Goal: Task Accomplishment & Management: Use online tool/utility

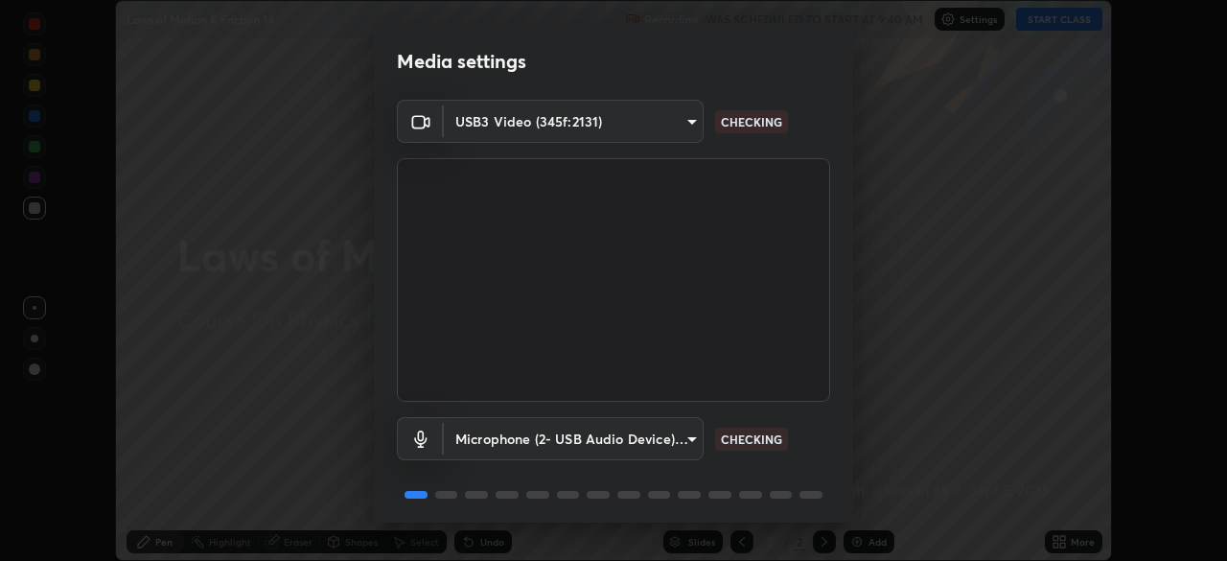
scroll to position [68, 0]
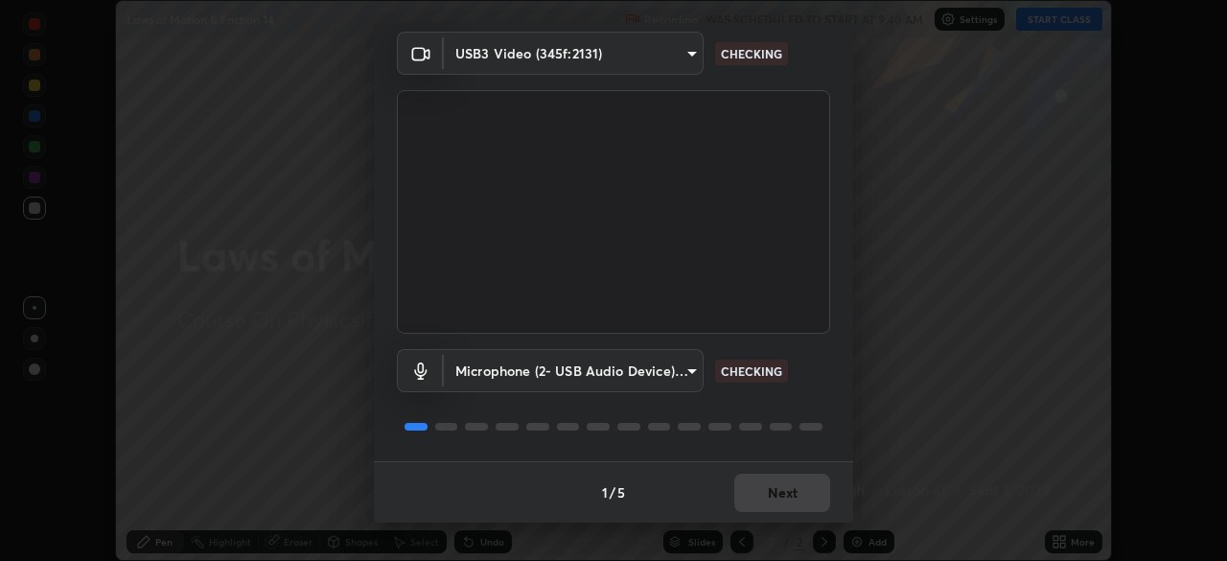
click at [781, 505] on div "1 / 5 Next" at bounding box center [613, 491] width 479 height 61
click at [784, 504] on div "1 / 5 Next" at bounding box center [613, 491] width 479 height 61
click at [783, 499] on div "1 / 5 Next" at bounding box center [613, 491] width 479 height 61
click at [783, 501] on div "1 / 5 Next" at bounding box center [613, 491] width 479 height 61
click at [779, 495] on div "1 / 5 Next" at bounding box center [613, 491] width 479 height 61
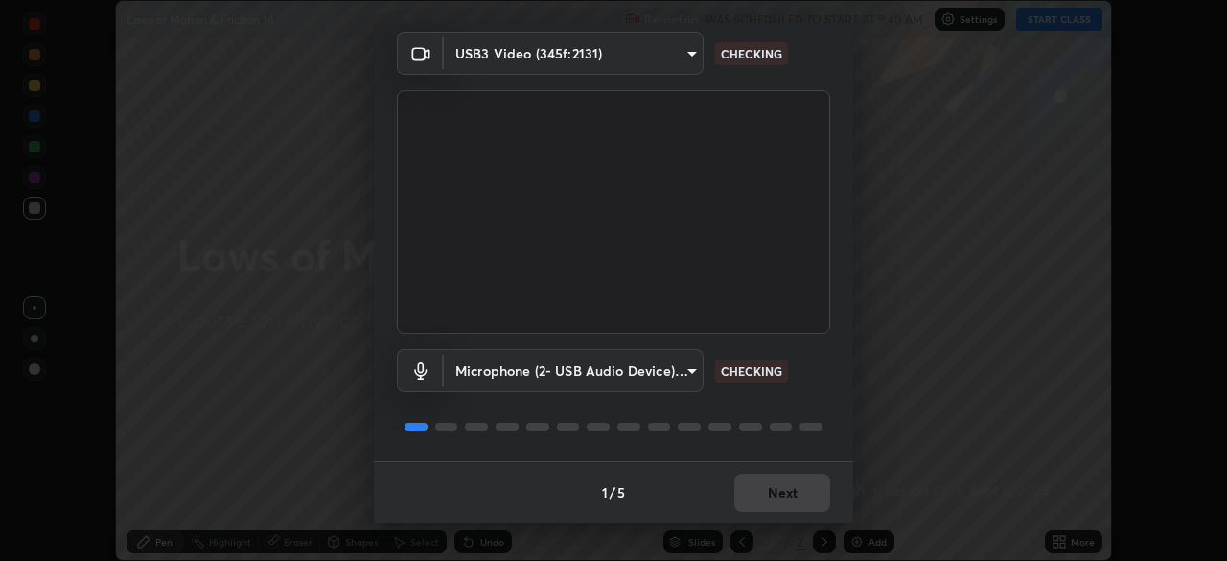
click at [779, 494] on div "1 / 5 Next" at bounding box center [613, 491] width 479 height 61
click at [777, 494] on div "1 / 5 Next" at bounding box center [613, 491] width 479 height 61
click at [774, 495] on div "1 / 5 Next" at bounding box center [613, 491] width 479 height 61
click at [774, 493] on div "1 / 5 Next" at bounding box center [613, 491] width 479 height 61
click at [774, 492] on div "1 / 5 Next" at bounding box center [613, 491] width 479 height 61
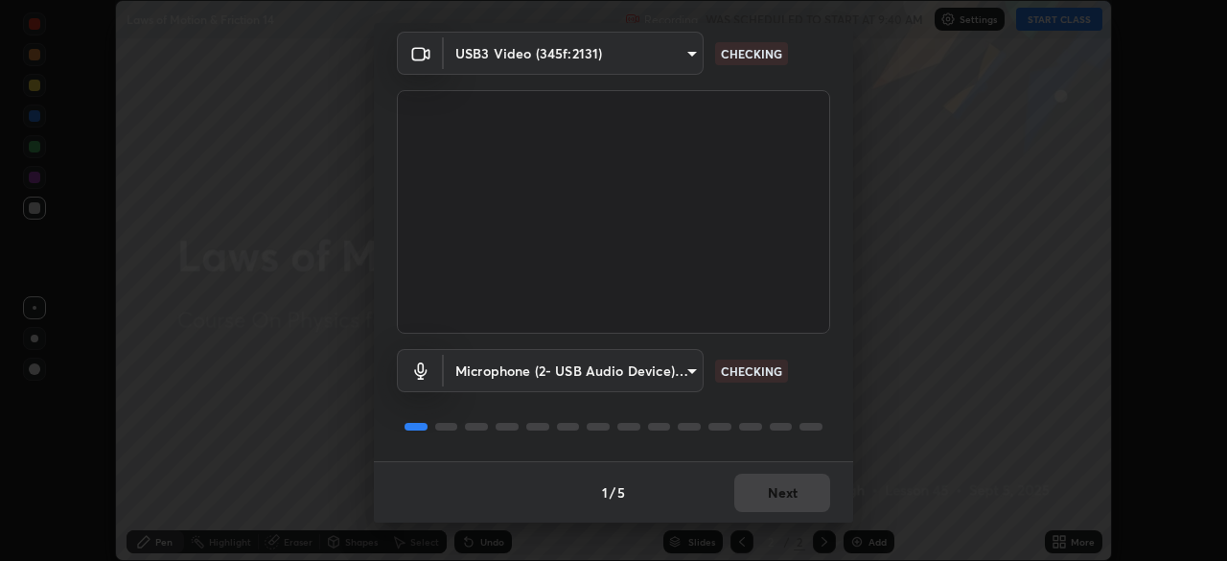
click at [776, 490] on div "1 / 5 Next" at bounding box center [613, 491] width 479 height 61
click at [777, 490] on div "1 / 5 Next" at bounding box center [613, 491] width 479 height 61
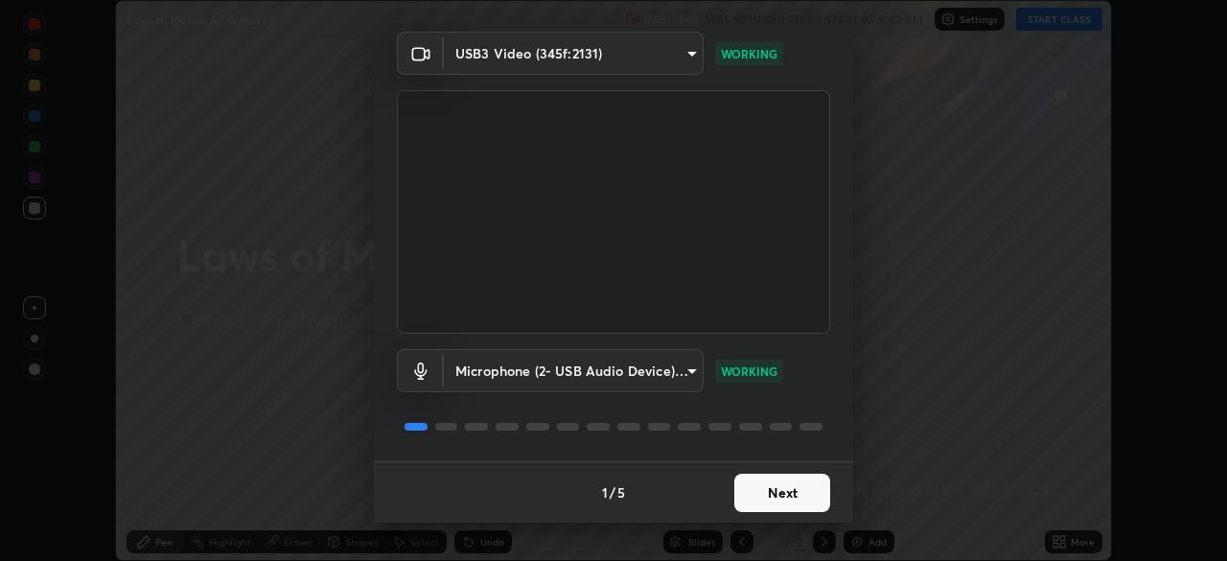
click at [795, 508] on button "Next" at bounding box center [782, 492] width 96 height 38
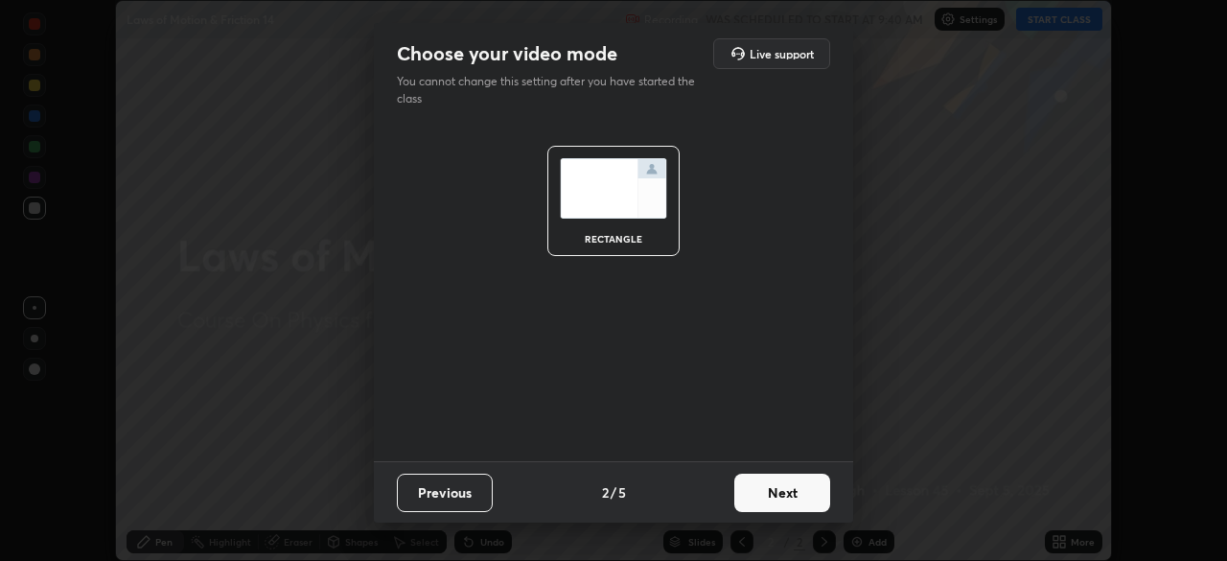
scroll to position [0, 0]
click at [789, 509] on button "Next" at bounding box center [782, 492] width 96 height 38
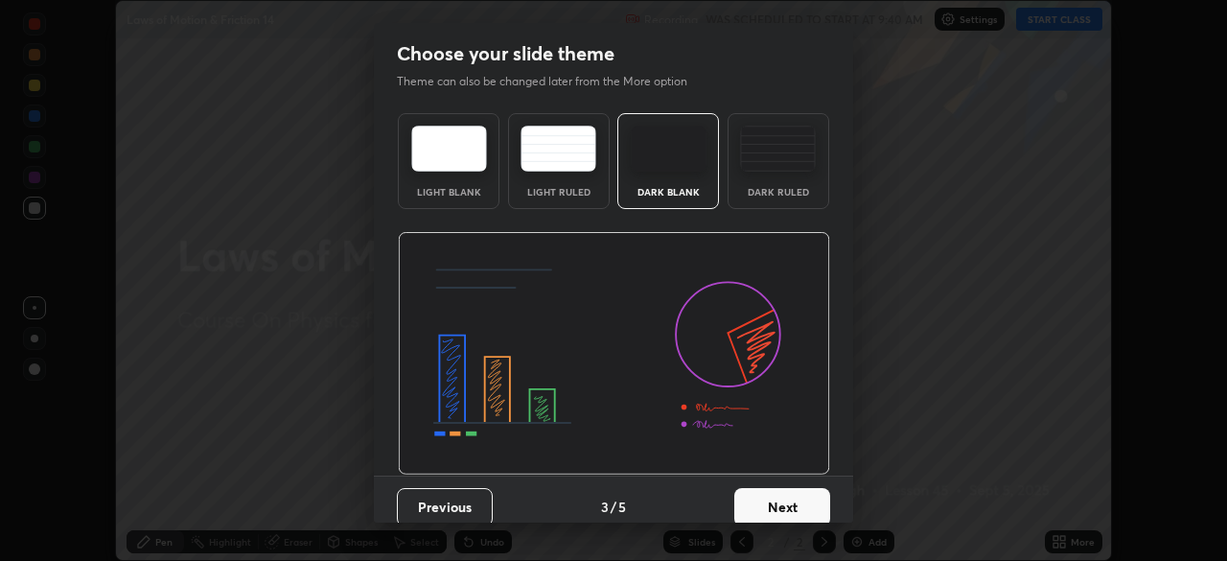
click at [791, 511] on button "Next" at bounding box center [782, 507] width 96 height 38
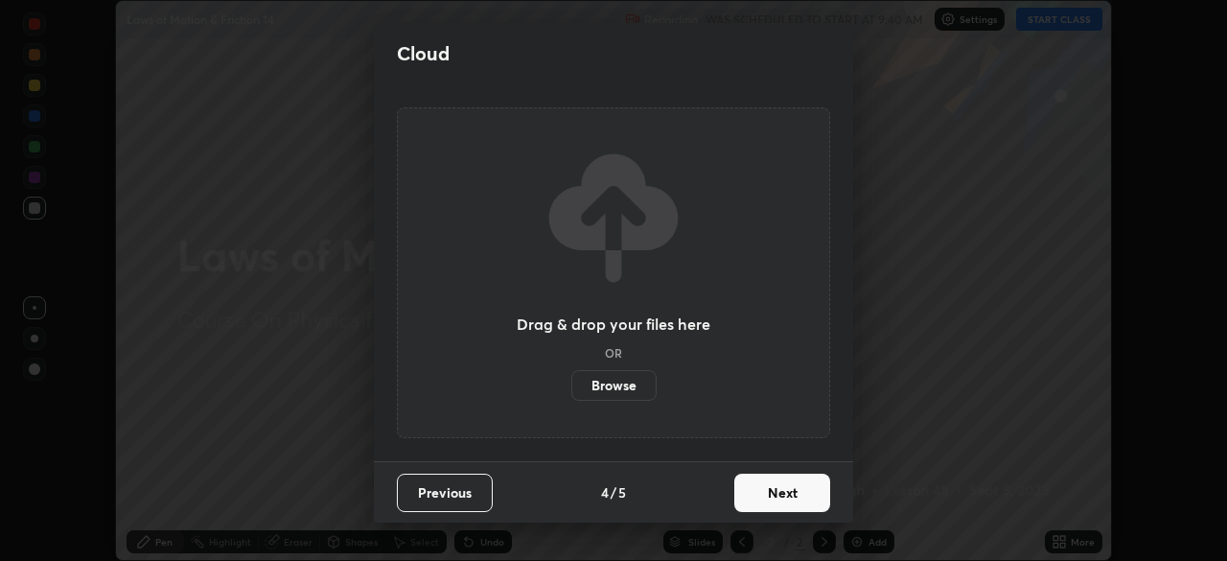
click at [793, 507] on button "Next" at bounding box center [782, 492] width 96 height 38
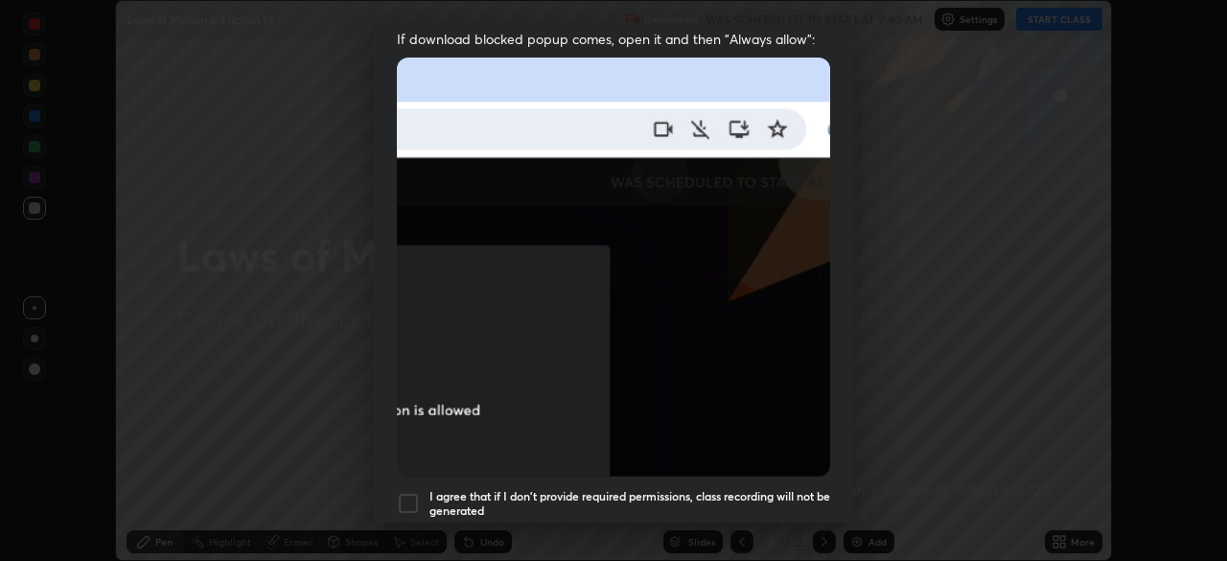
scroll to position [397, 0]
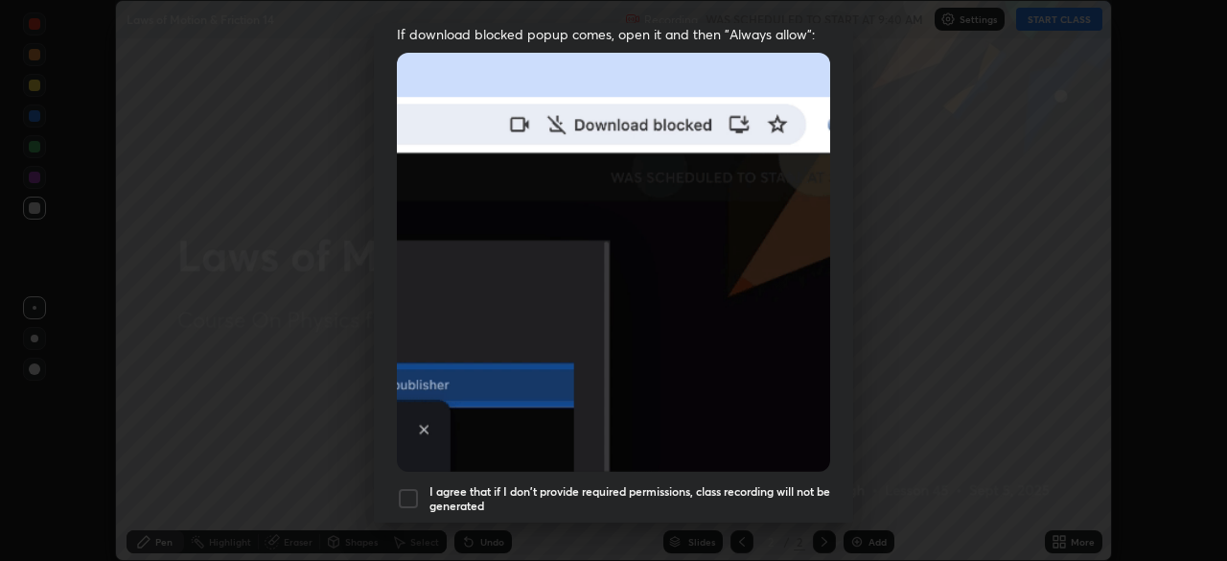
click at [518, 484] on h5 "I agree that if I don't provide required permissions, class recording will not …" at bounding box center [629, 499] width 401 height 30
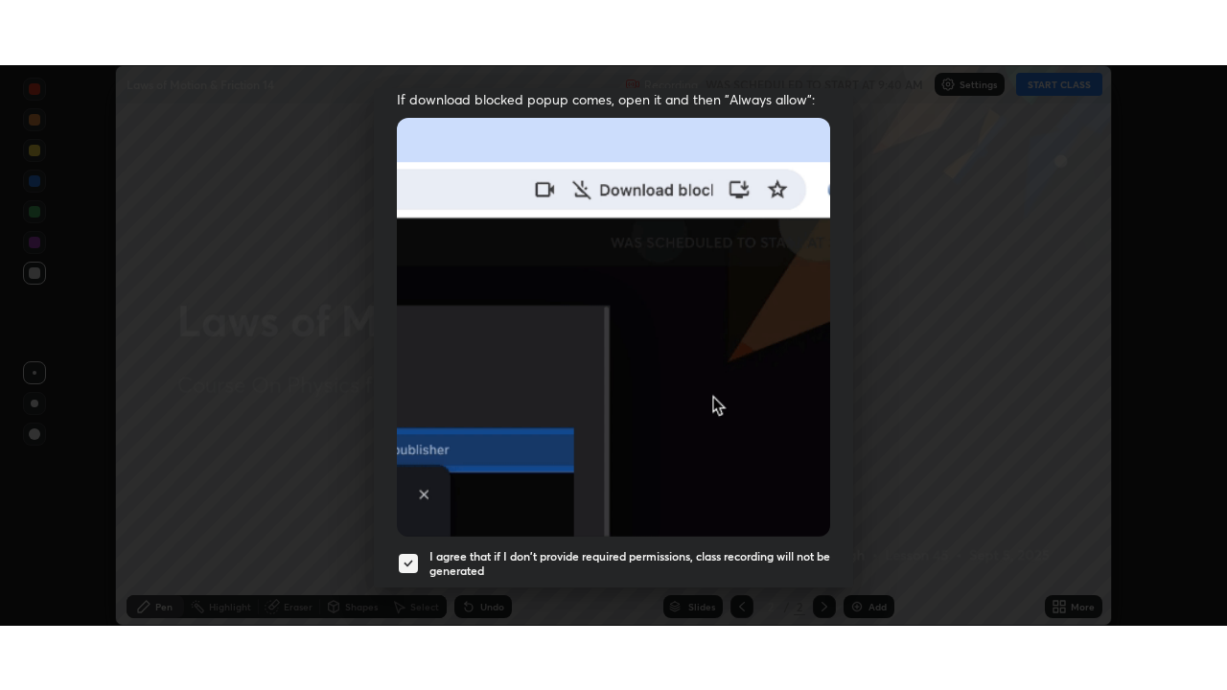
scroll to position [459, 0]
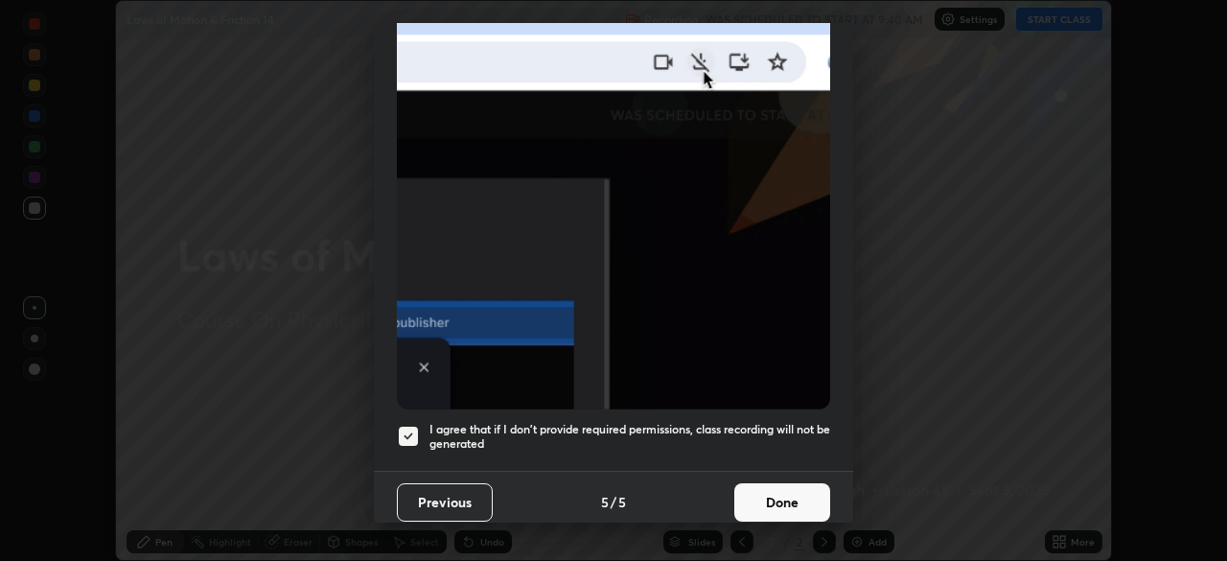
click at [736, 502] on button "Done" at bounding box center [782, 502] width 96 height 38
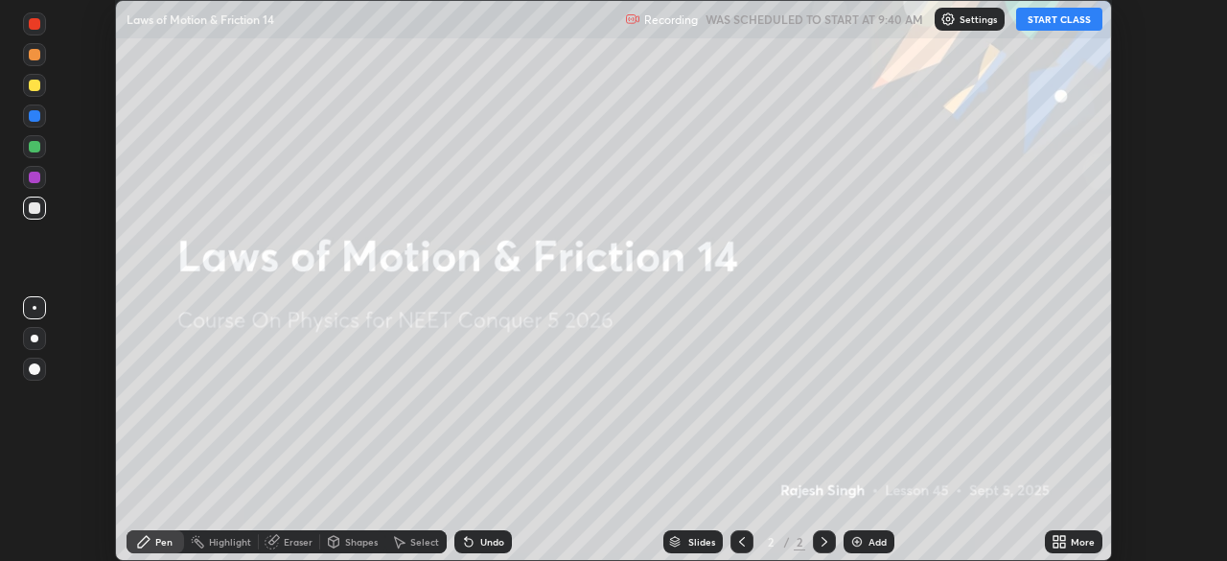
click at [1055, 538] on icon at bounding box center [1055, 538] width 5 height 5
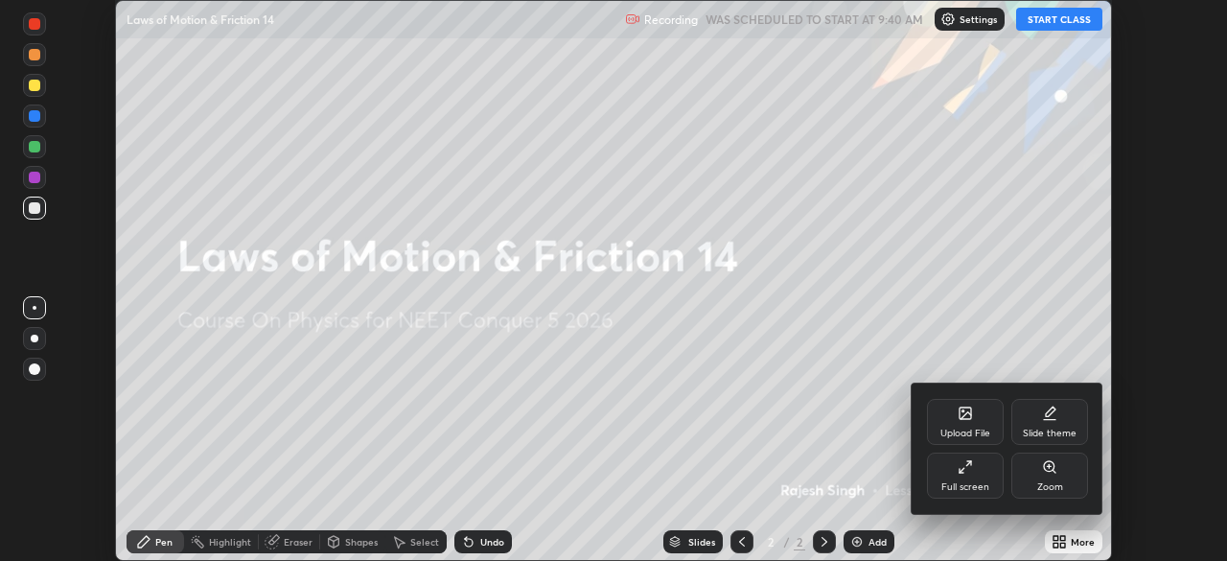
click at [960, 487] on div "Full screen" at bounding box center [965, 487] width 48 height 10
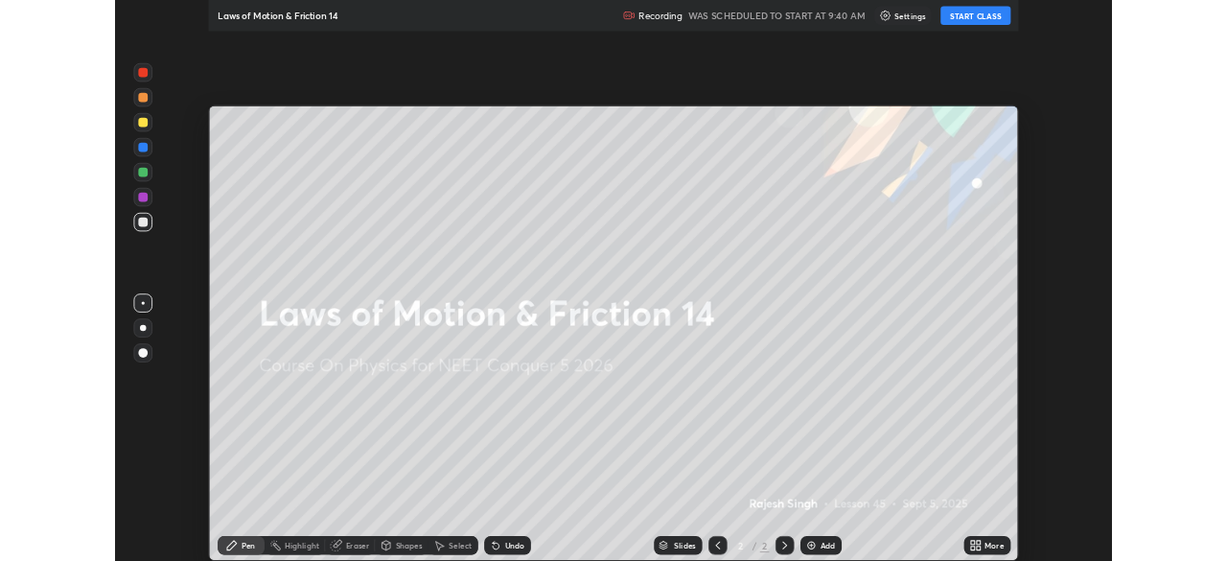
scroll to position [690, 1227]
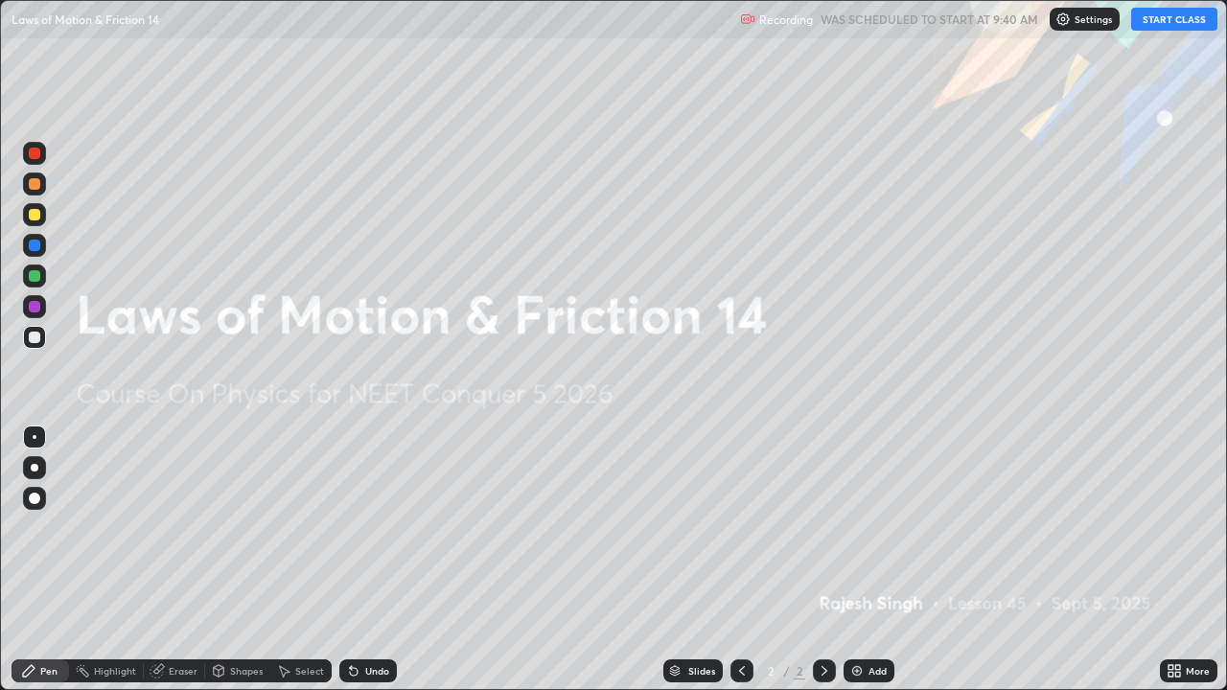
click at [1172, 17] on button "START CLASS" at bounding box center [1174, 19] width 86 height 23
click at [1177, 560] on icon at bounding box center [1177, 674] width 5 height 5
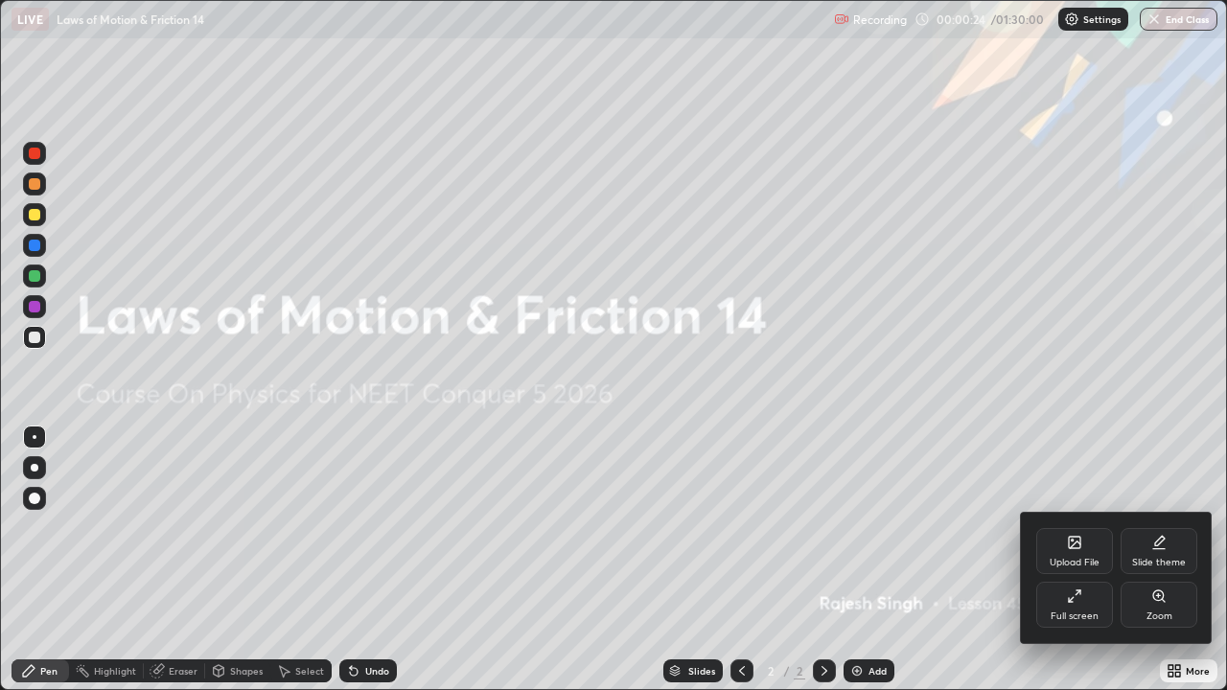
click at [1083, 550] on div "Upload File" at bounding box center [1074, 551] width 77 height 46
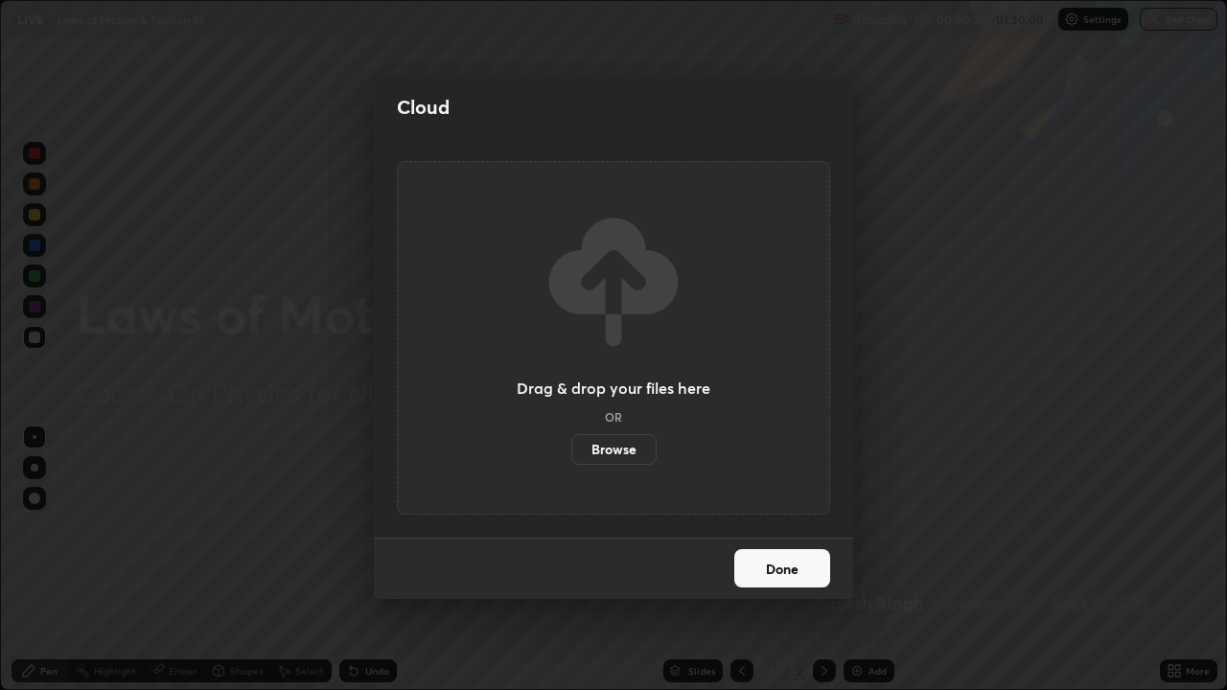
click at [624, 451] on label "Browse" at bounding box center [613, 449] width 85 height 31
click at [571, 451] on input "Browse" at bounding box center [571, 449] width 0 height 31
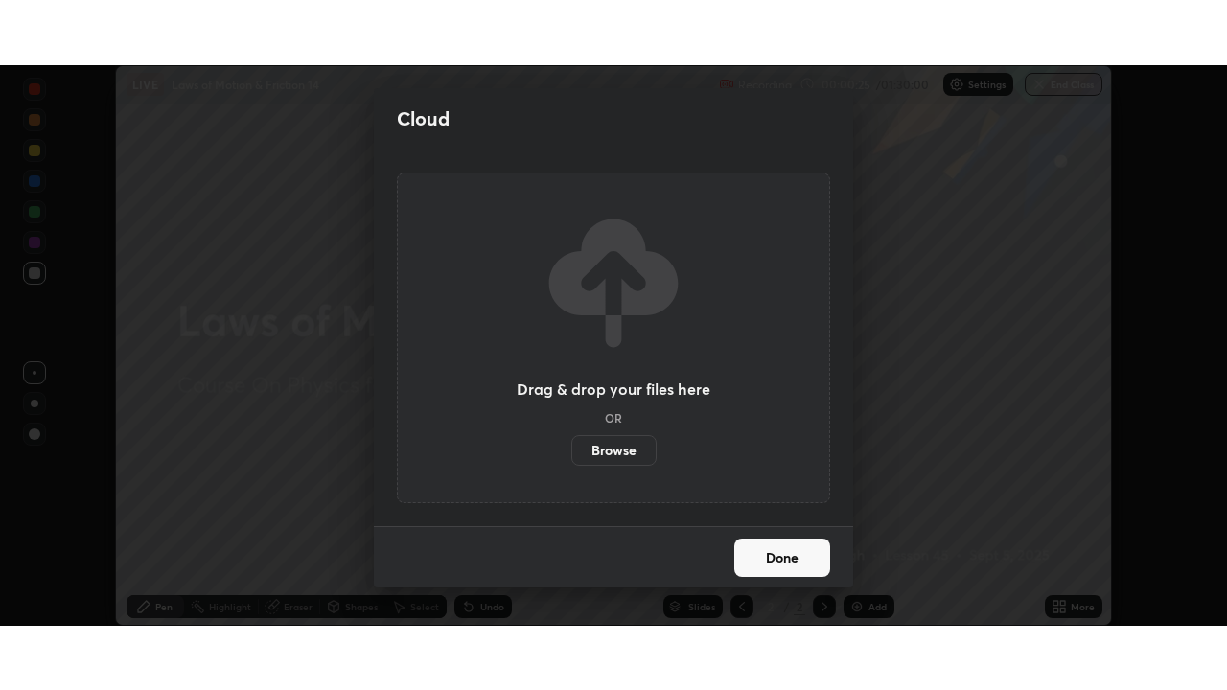
scroll to position [95275, 94609]
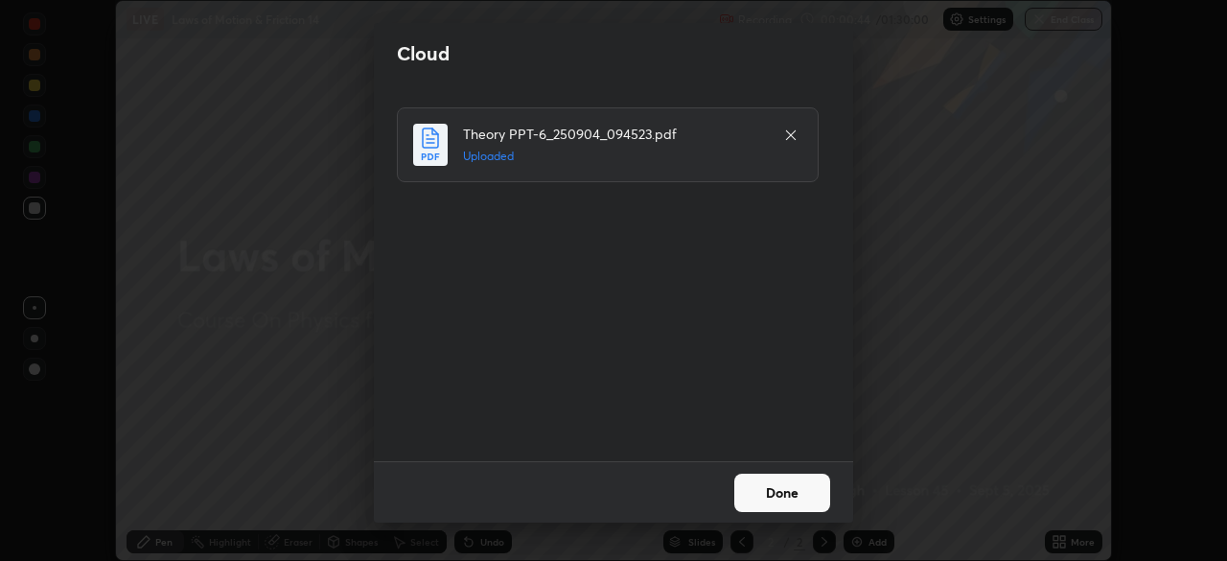
click at [784, 494] on button "Done" at bounding box center [782, 492] width 96 height 38
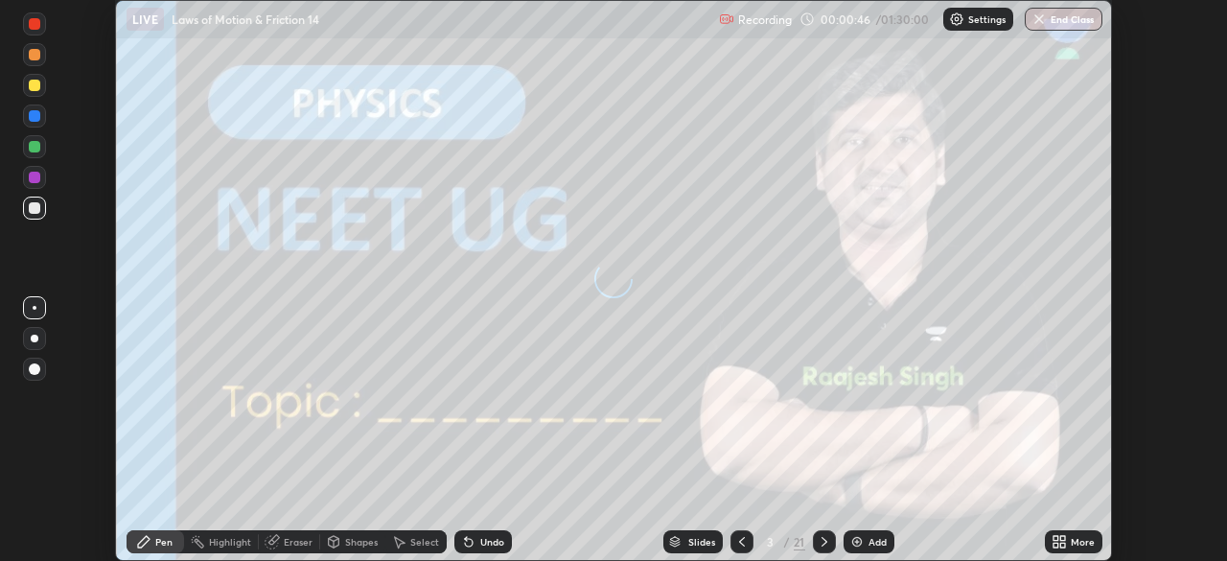
click at [1055, 538] on icon at bounding box center [1055, 538] width 5 height 5
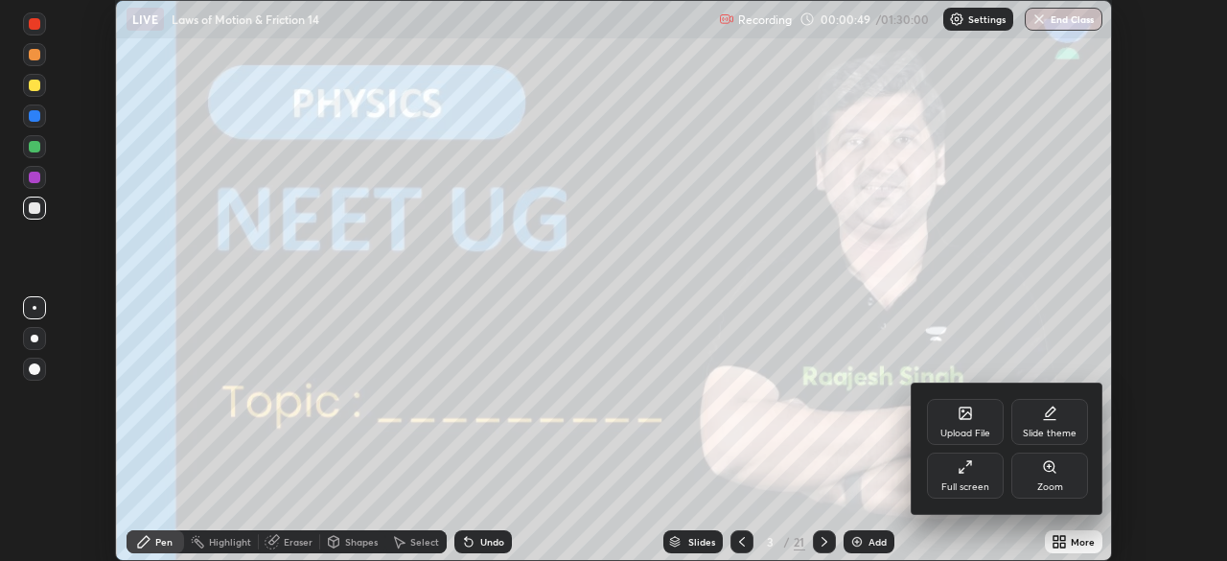
click at [978, 476] on div "Full screen" at bounding box center [965, 475] width 77 height 46
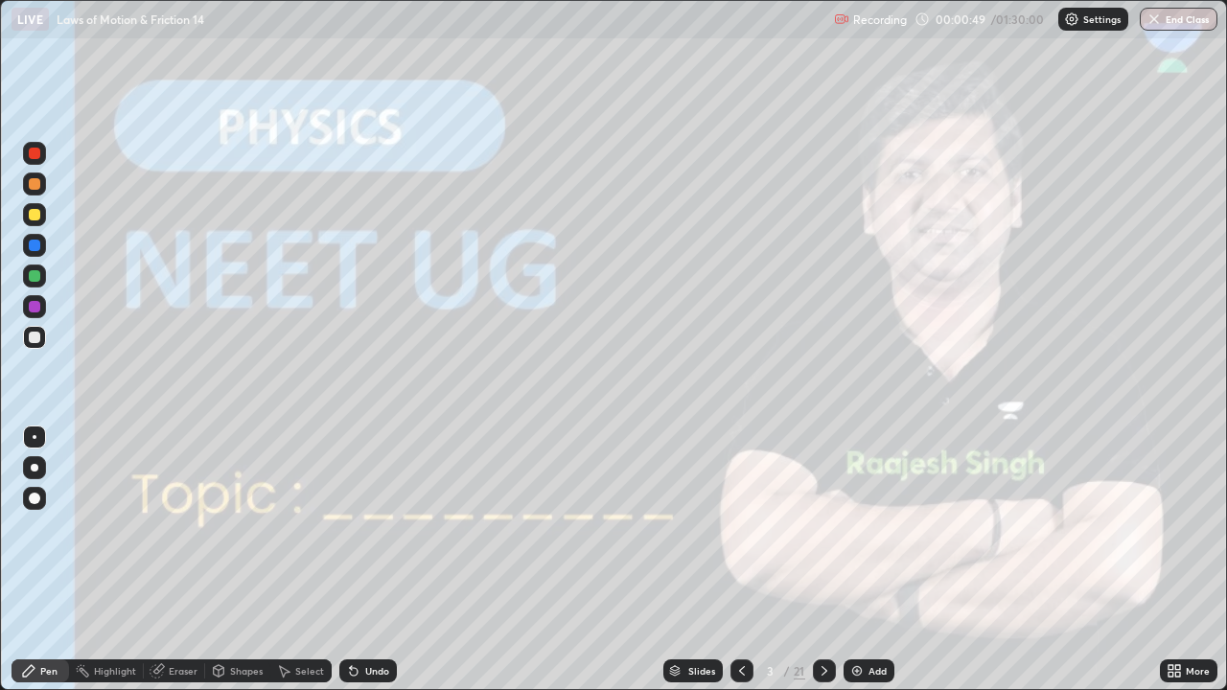
scroll to position [690, 1227]
click at [35, 468] on div at bounding box center [35, 468] width 8 height 8
click at [822, 560] on icon at bounding box center [824, 671] width 6 height 10
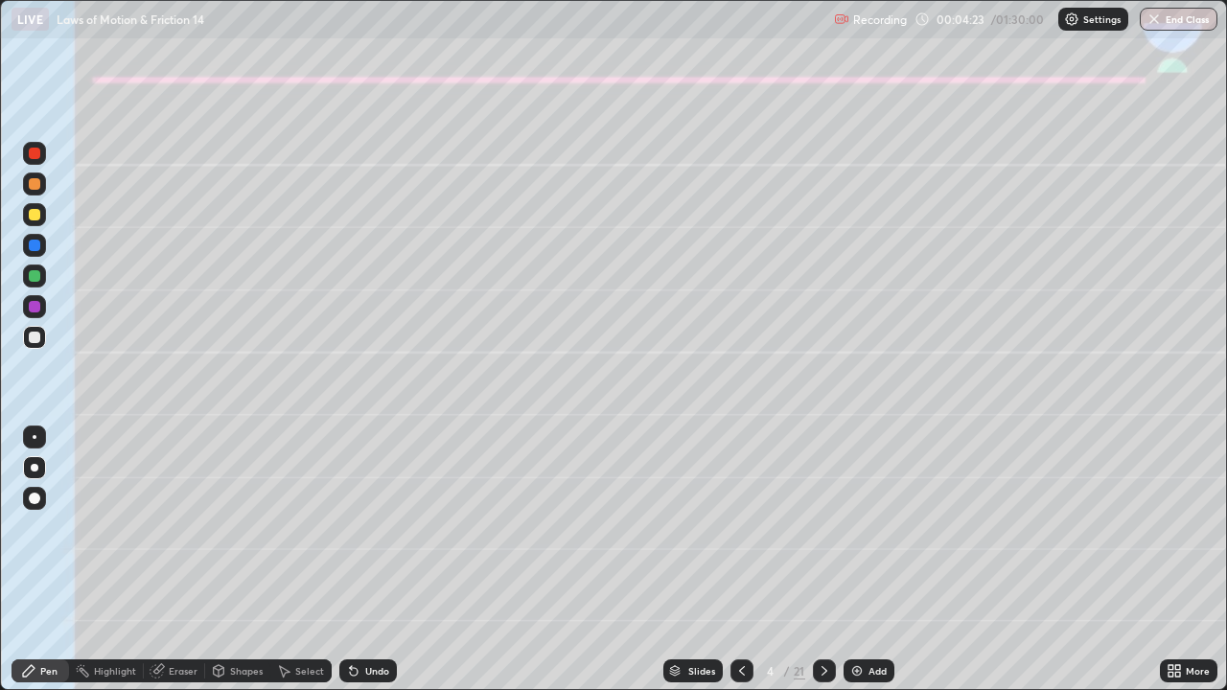
click at [39, 189] on div at bounding box center [34, 184] width 23 height 23
click at [361, 560] on div "Undo" at bounding box center [368, 670] width 58 height 23
click at [35, 217] on div at bounding box center [35, 215] width 12 height 12
click at [34, 249] on div at bounding box center [35, 246] width 12 height 12
click at [35, 282] on div at bounding box center [34, 276] width 23 height 23
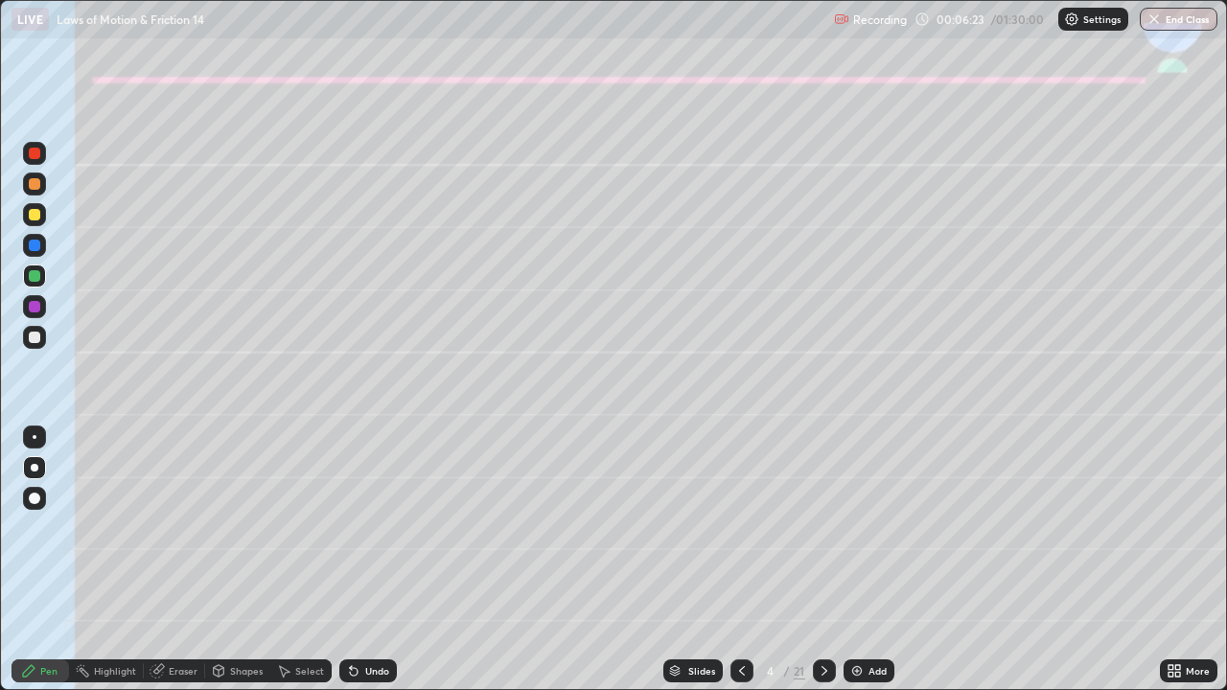
click at [33, 215] on div at bounding box center [35, 215] width 12 height 12
click at [29, 338] on div at bounding box center [35, 338] width 12 height 12
click at [29, 223] on div at bounding box center [34, 214] width 23 height 23
click at [239, 560] on div "Shapes" at bounding box center [246, 671] width 33 height 10
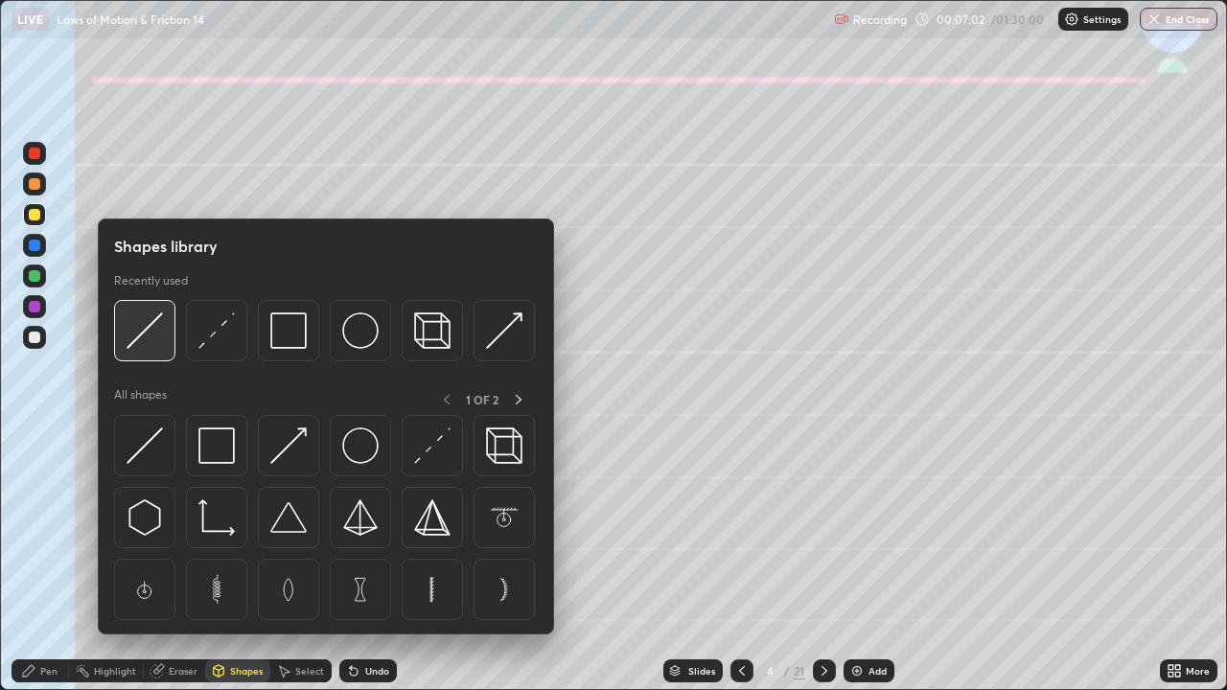
click at [150, 329] on img at bounding box center [145, 330] width 36 height 36
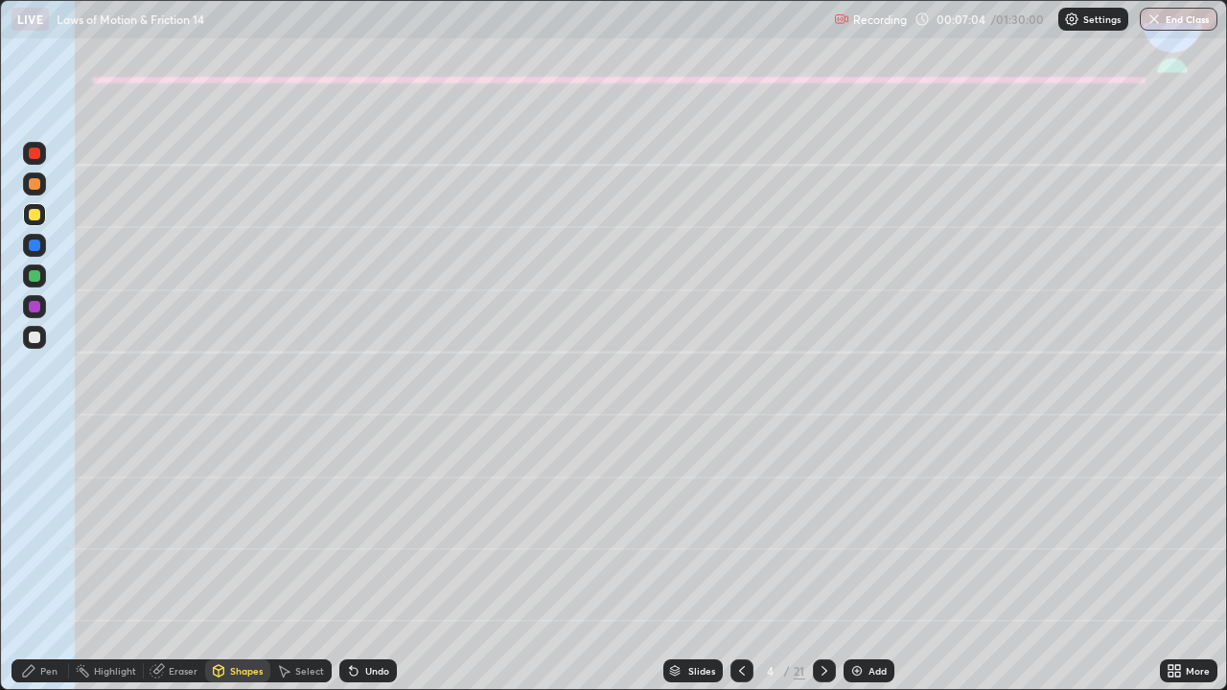
click at [45, 560] on div "Pen" at bounding box center [48, 671] width 17 height 10
click at [35, 338] on div at bounding box center [35, 338] width 12 height 12
click at [180, 560] on div "Eraser" at bounding box center [183, 671] width 29 height 10
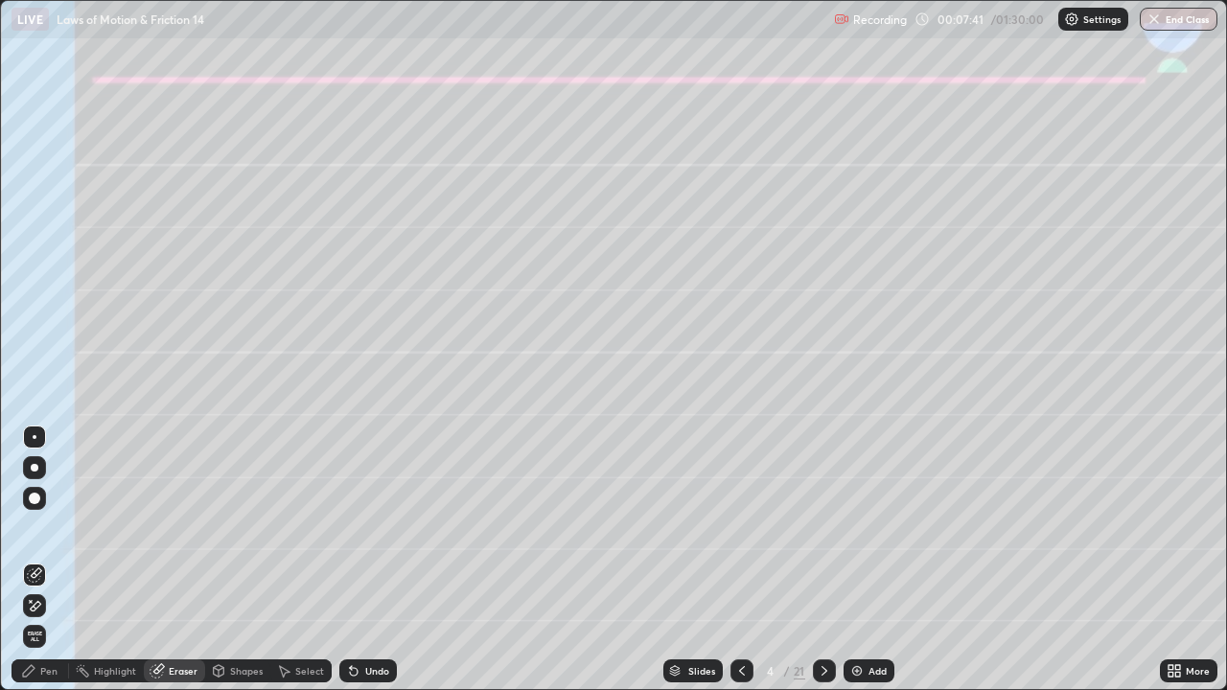
click at [242, 560] on div "Shapes" at bounding box center [246, 671] width 33 height 10
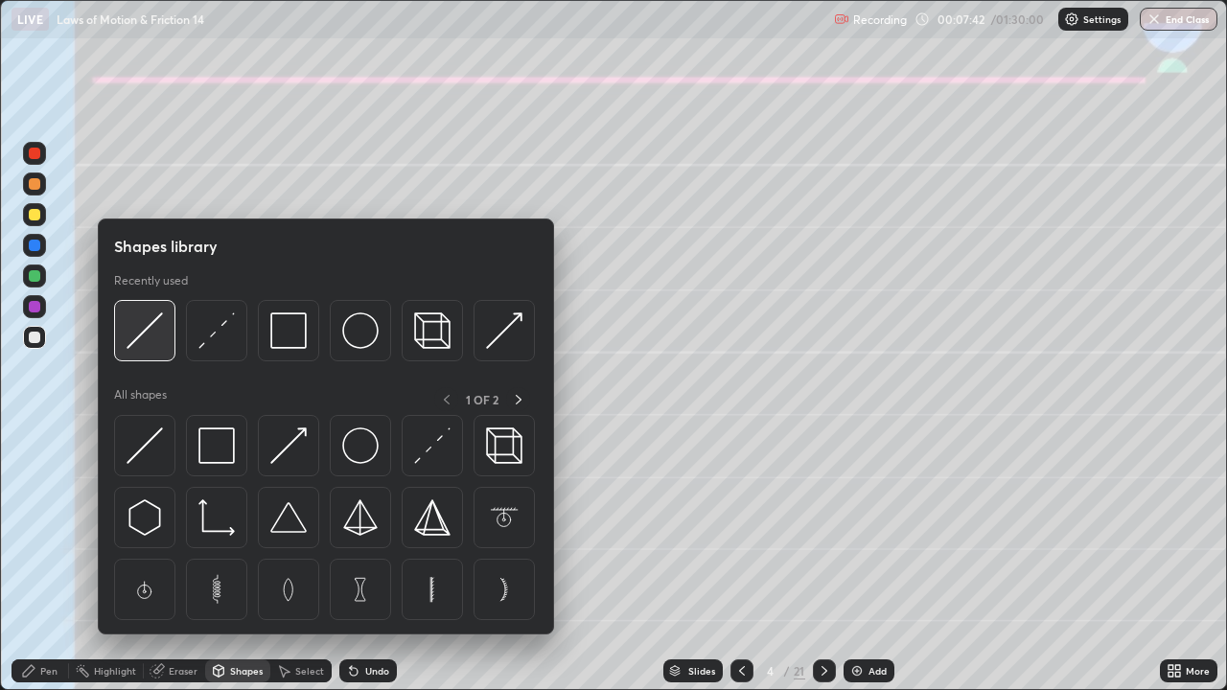
click at [143, 336] on img at bounding box center [145, 330] width 36 height 36
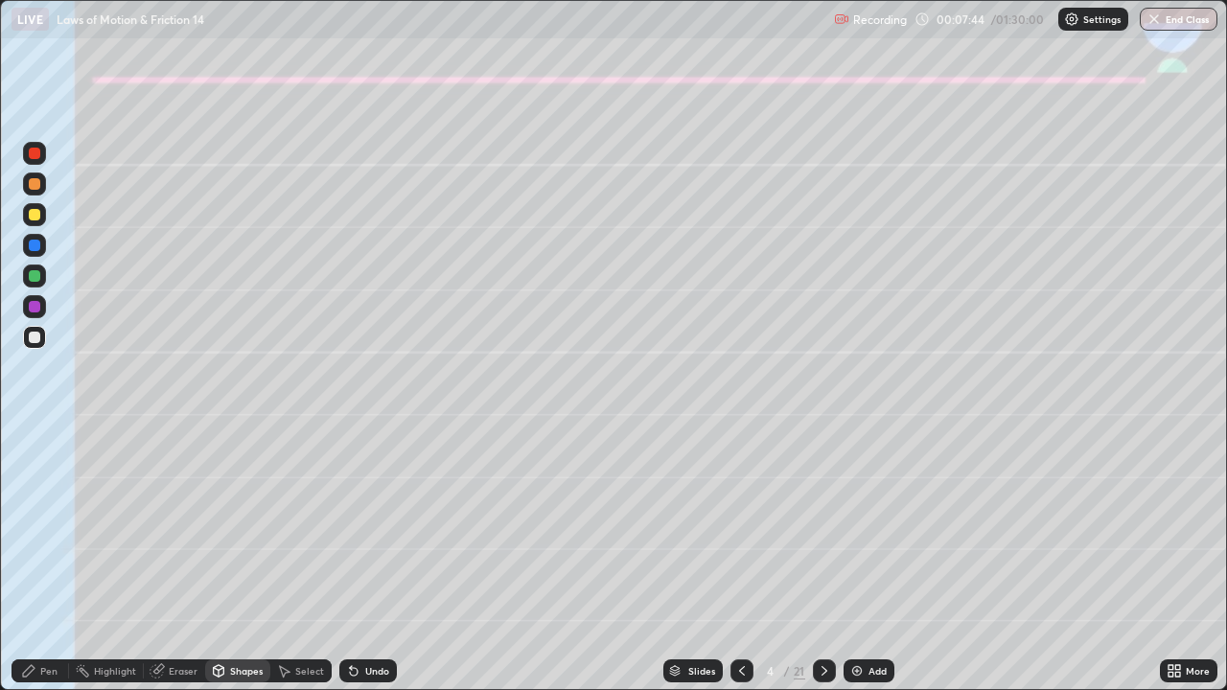
click at [33, 218] on div at bounding box center [35, 215] width 12 height 12
click at [45, 560] on div "Pen" at bounding box center [41, 670] width 58 height 23
click at [34, 342] on div at bounding box center [35, 338] width 12 height 12
click at [817, 560] on icon at bounding box center [824, 670] width 15 height 15
click at [34, 217] on div at bounding box center [35, 215] width 12 height 12
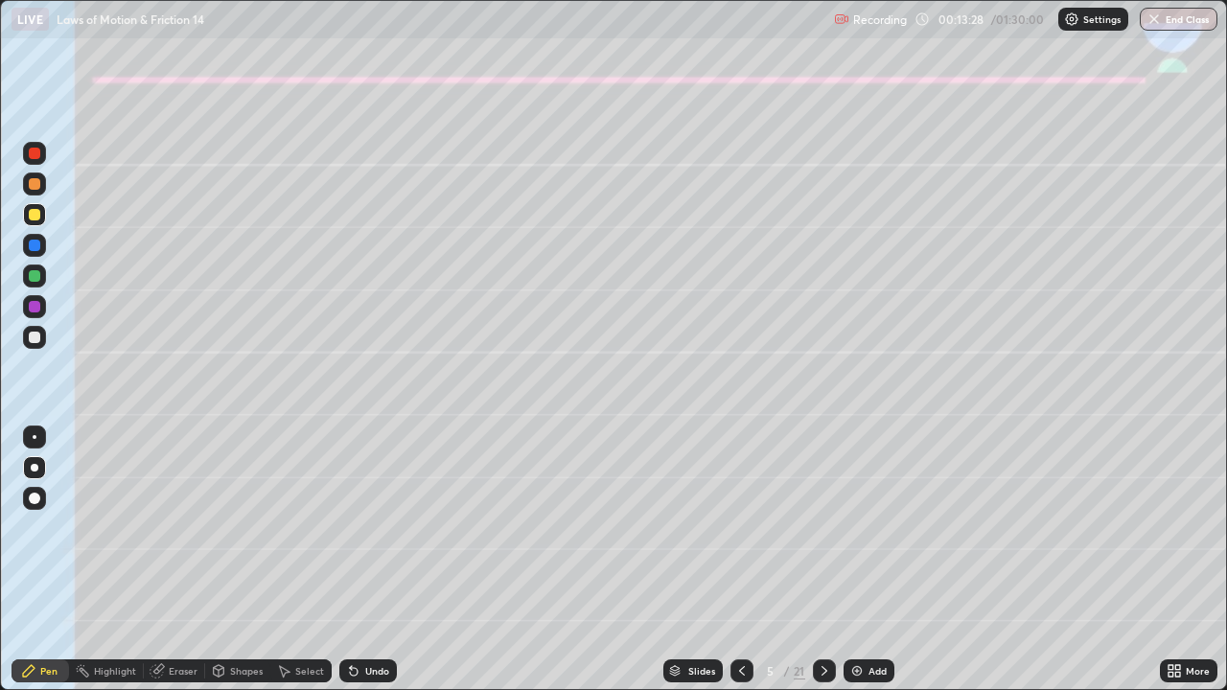
click at [237, 560] on div "Shapes" at bounding box center [246, 671] width 33 height 10
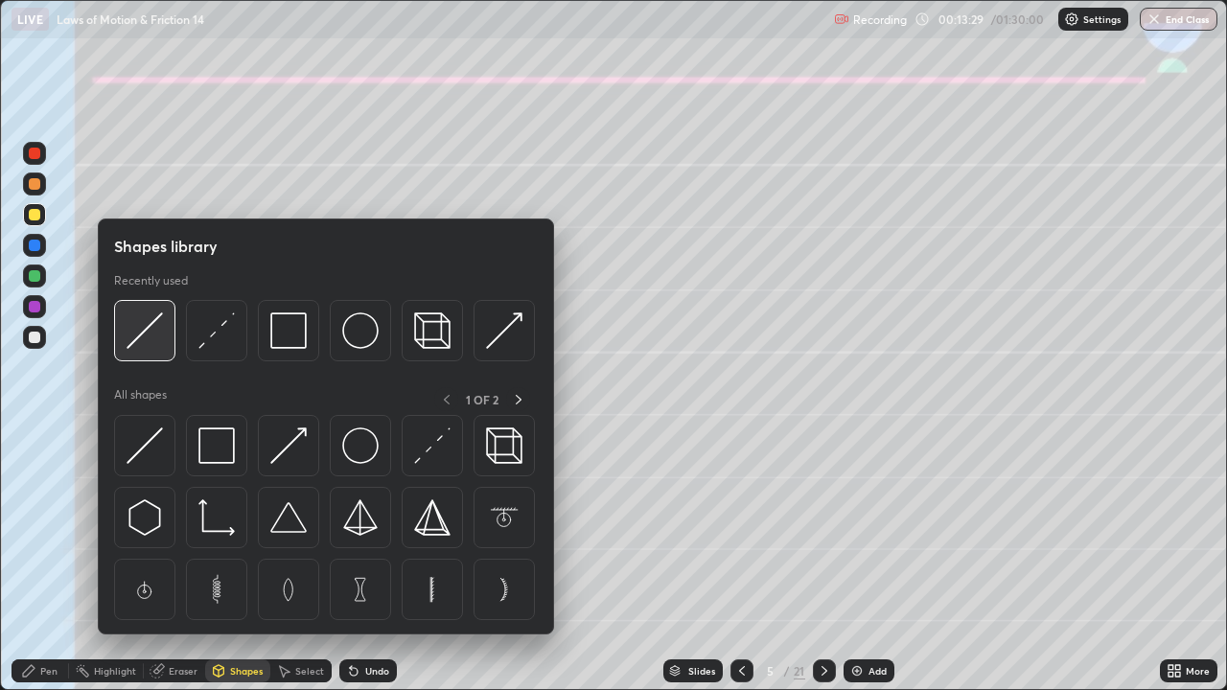
click at [140, 333] on img at bounding box center [145, 330] width 36 height 36
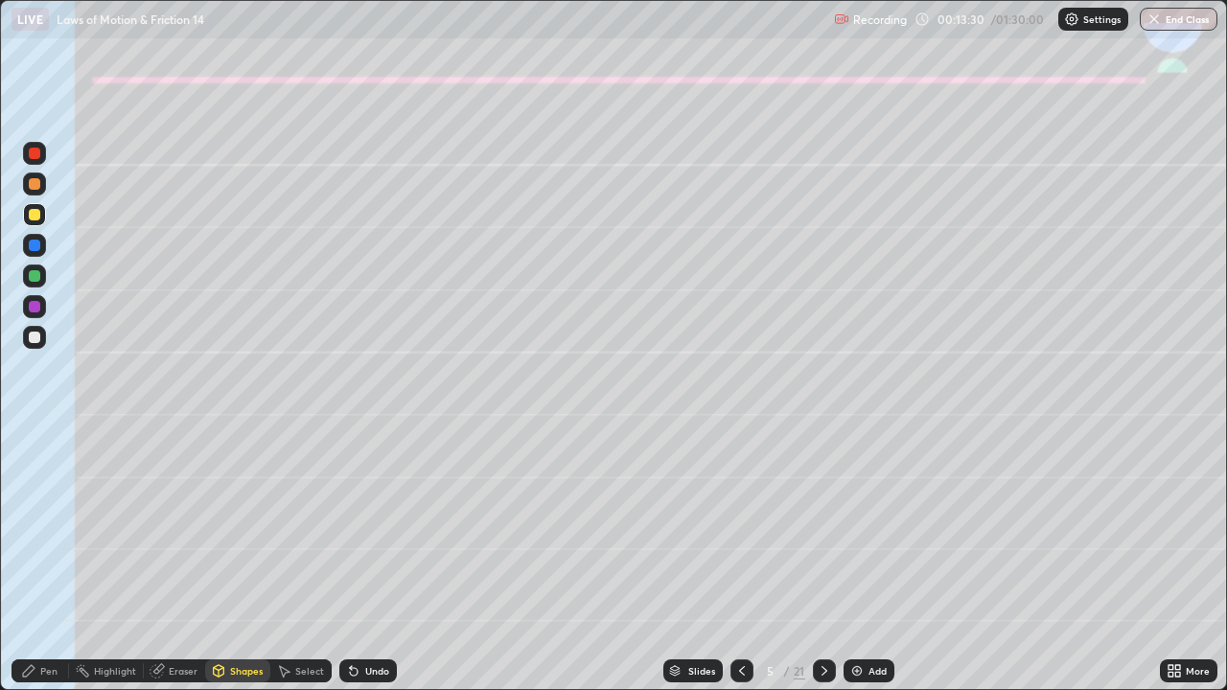
click at [244, 560] on div "Shapes" at bounding box center [246, 671] width 33 height 10
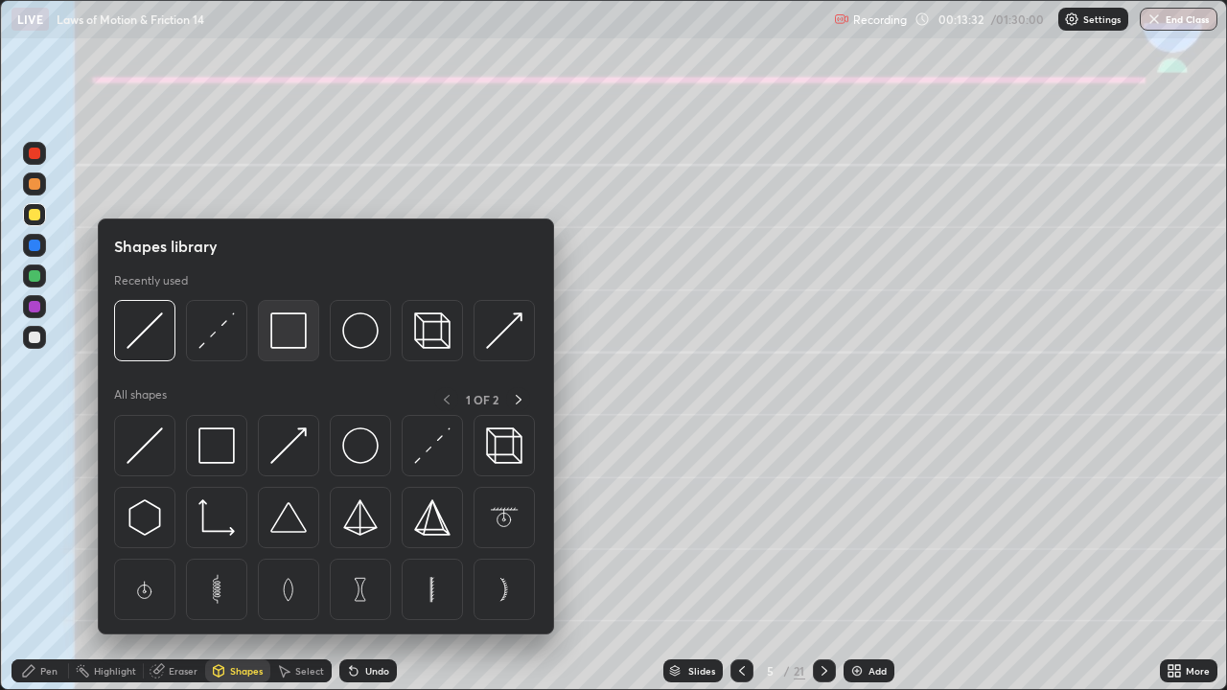
click at [286, 341] on img at bounding box center [288, 330] width 36 height 36
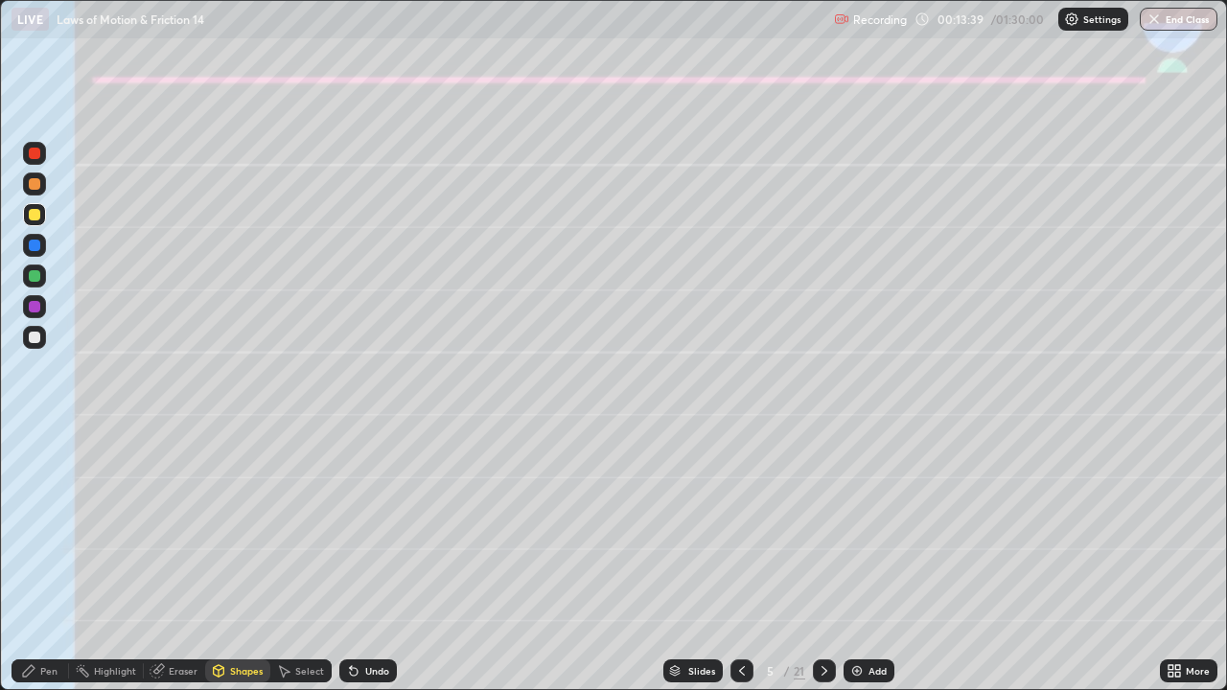
click at [47, 560] on div "Pen" at bounding box center [41, 670] width 58 height 23
click at [27, 276] on div at bounding box center [34, 276] width 23 height 23
click at [234, 560] on div "Shapes" at bounding box center [246, 671] width 33 height 10
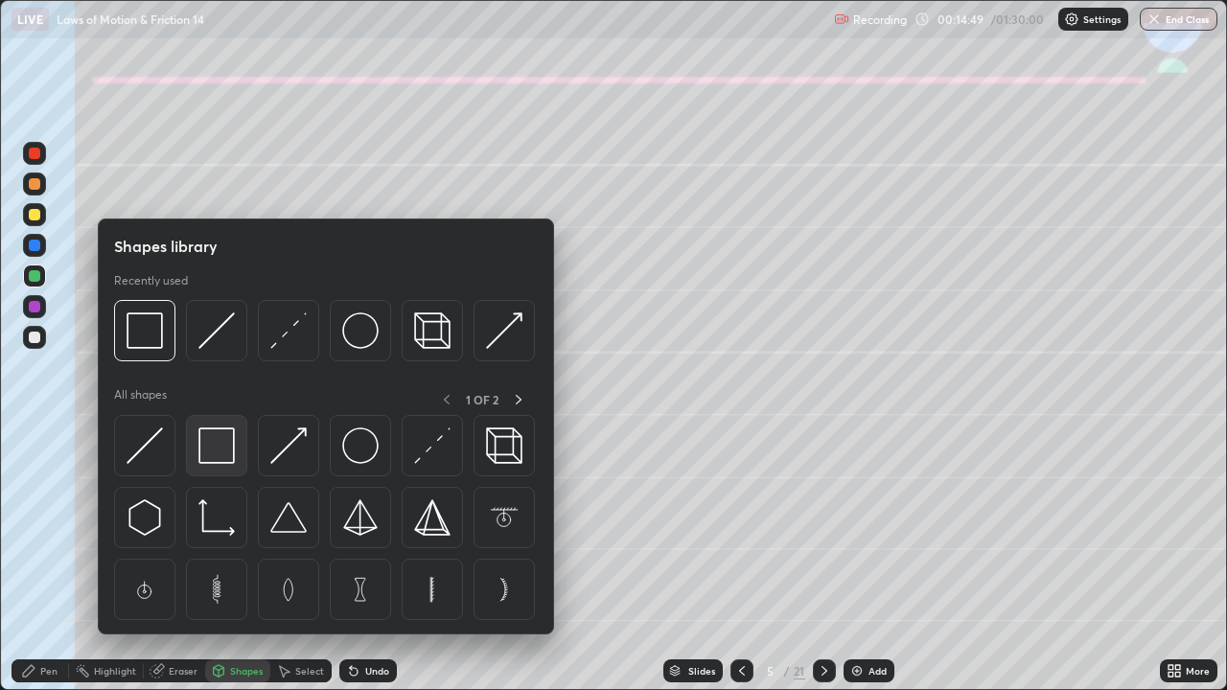
click at [216, 443] on img at bounding box center [216, 445] width 36 height 36
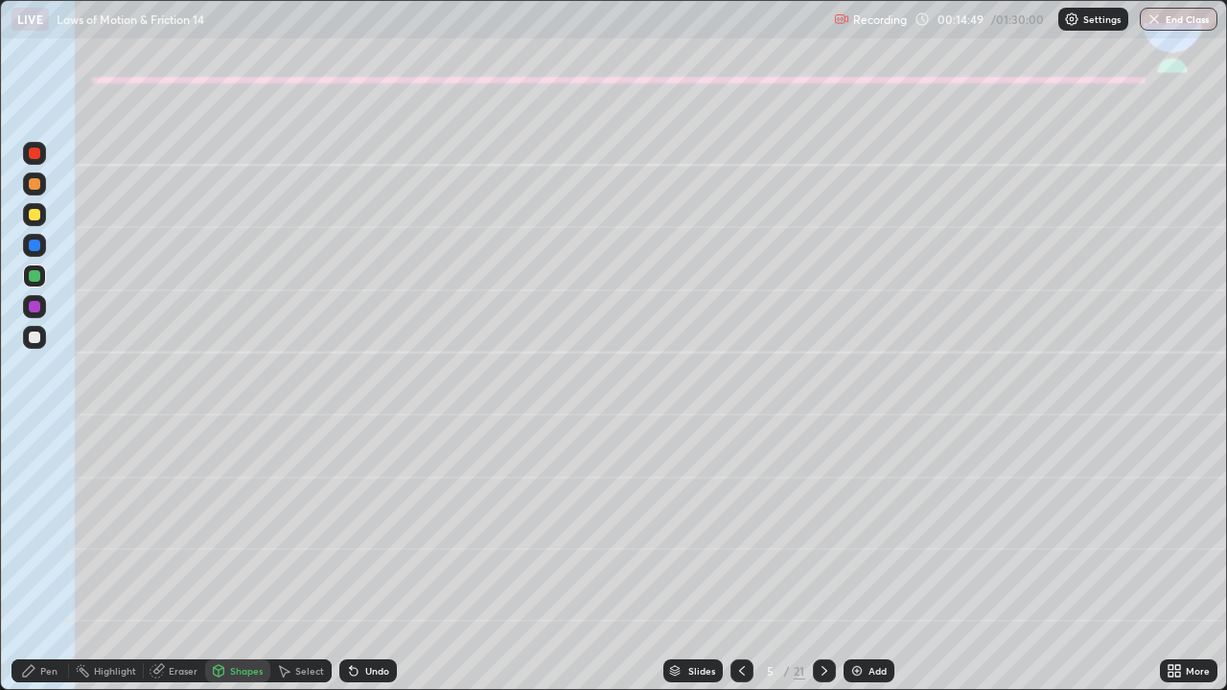
click at [36, 221] on div at bounding box center [34, 214] width 23 height 23
click at [37, 560] on div "Pen" at bounding box center [41, 670] width 58 height 23
click at [30, 337] on div at bounding box center [35, 338] width 12 height 12
click at [241, 560] on div "Shapes" at bounding box center [246, 671] width 33 height 10
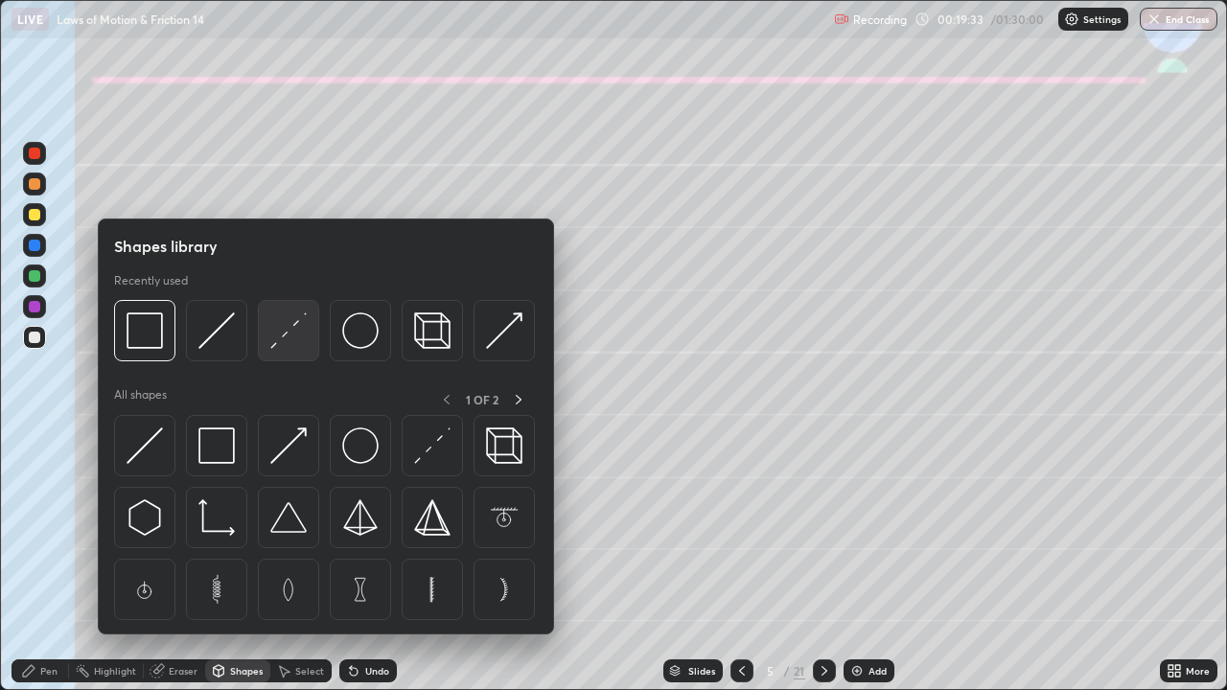
click at [295, 339] on img at bounding box center [288, 330] width 36 height 36
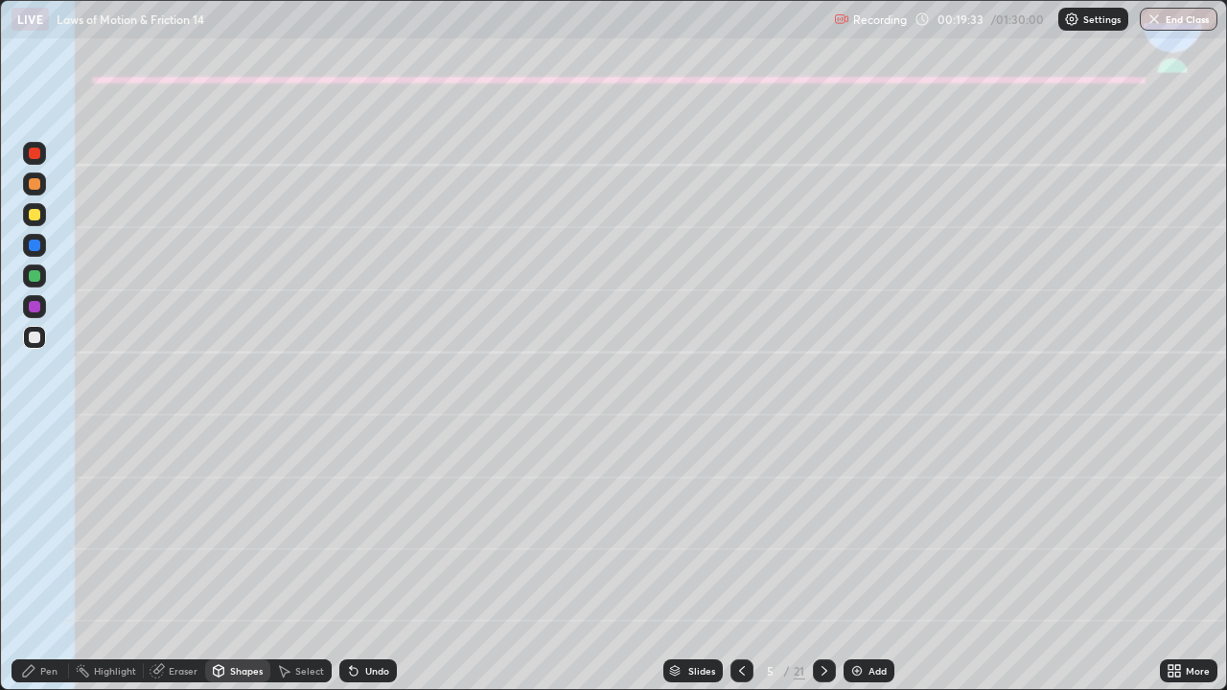
click at [35, 307] on div at bounding box center [35, 307] width 12 height 12
click at [37, 560] on div "Pen" at bounding box center [41, 670] width 58 height 23
click at [33, 276] on div at bounding box center [35, 276] width 12 height 12
click at [33, 337] on div at bounding box center [35, 338] width 12 height 12
click at [386, 560] on div "Undo" at bounding box center [368, 670] width 58 height 23
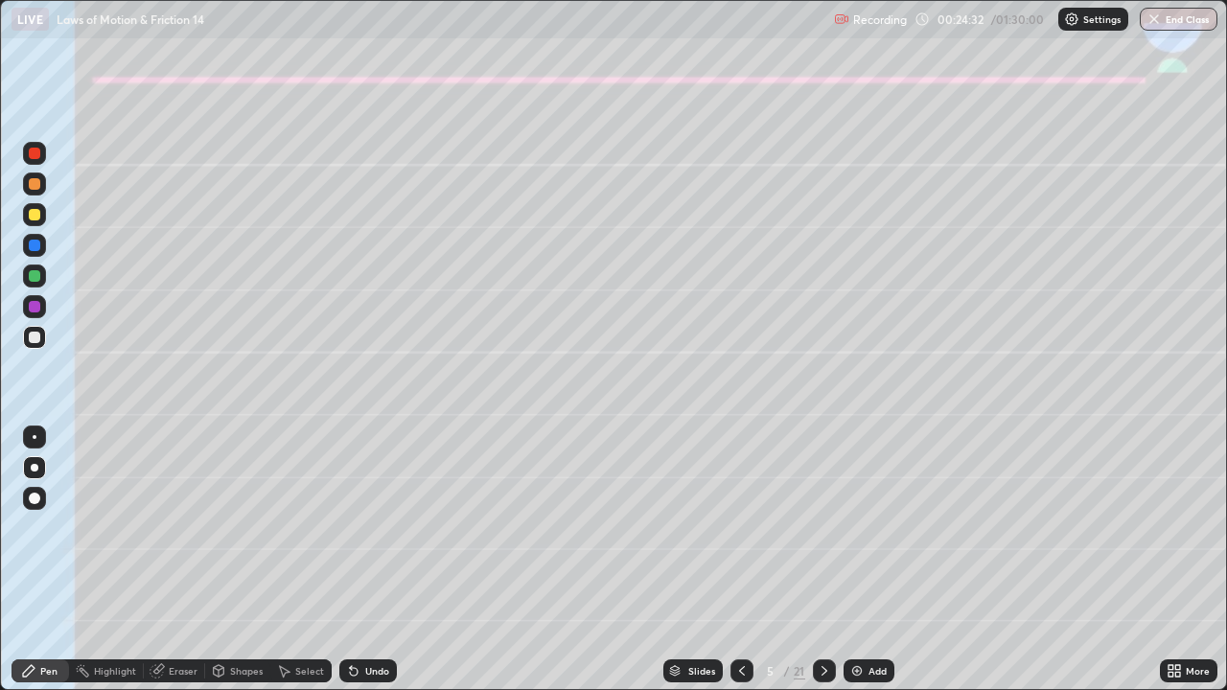
click at [829, 560] on icon at bounding box center [824, 670] width 15 height 15
click at [40, 216] on div at bounding box center [34, 214] width 23 height 23
click at [239, 560] on div "Shapes" at bounding box center [246, 671] width 33 height 10
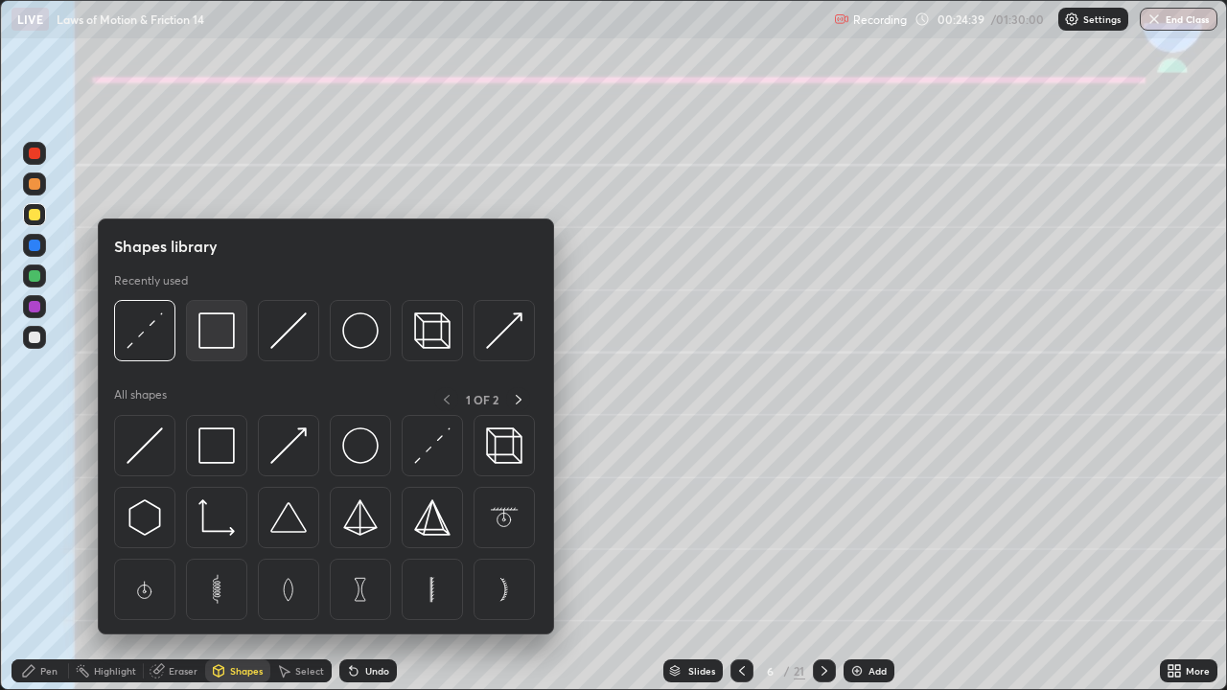
click at [216, 336] on img at bounding box center [216, 330] width 36 height 36
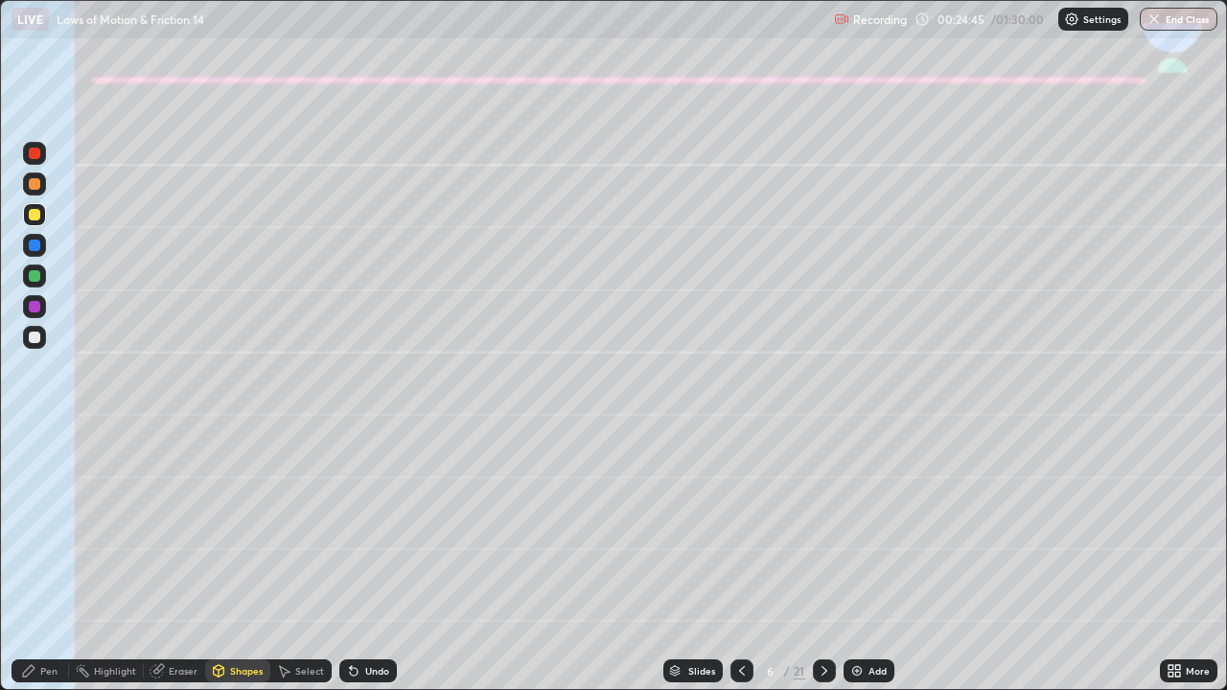
click at [31, 560] on icon at bounding box center [28, 670] width 15 height 15
click at [35, 338] on div at bounding box center [35, 338] width 12 height 12
click at [27, 219] on div at bounding box center [34, 214] width 23 height 23
click at [30, 338] on div at bounding box center [35, 338] width 12 height 12
click at [232, 560] on div "Shapes" at bounding box center [237, 670] width 65 height 23
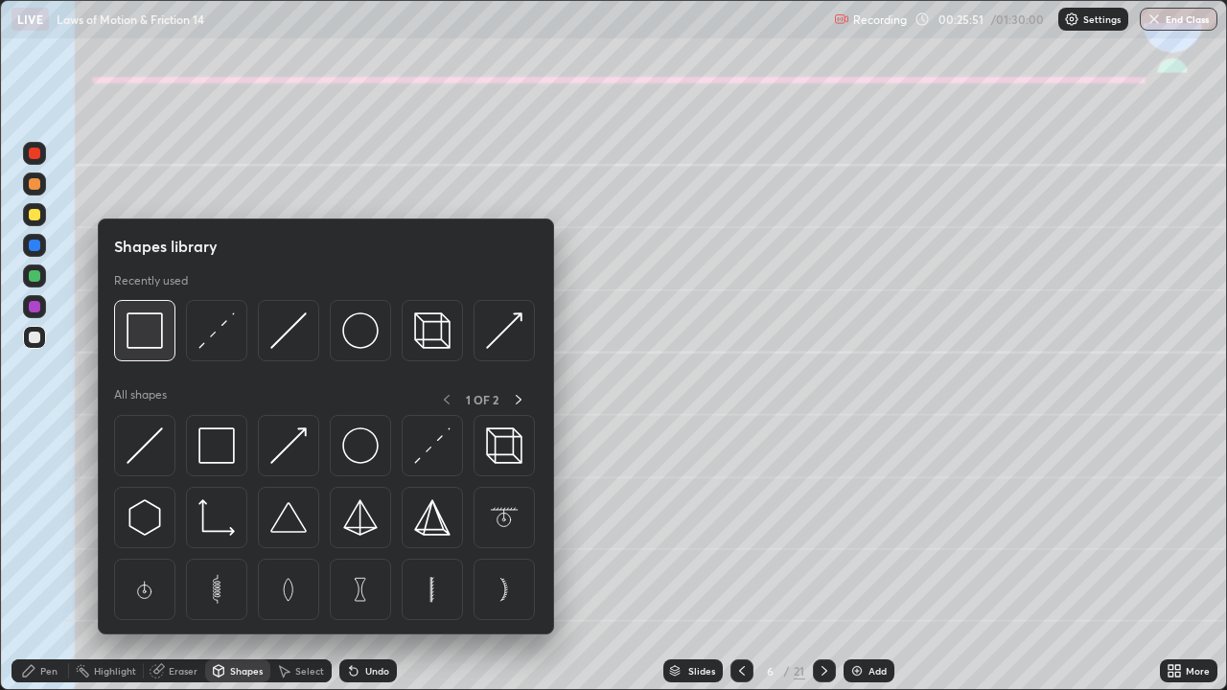
click at [154, 341] on img at bounding box center [145, 330] width 36 height 36
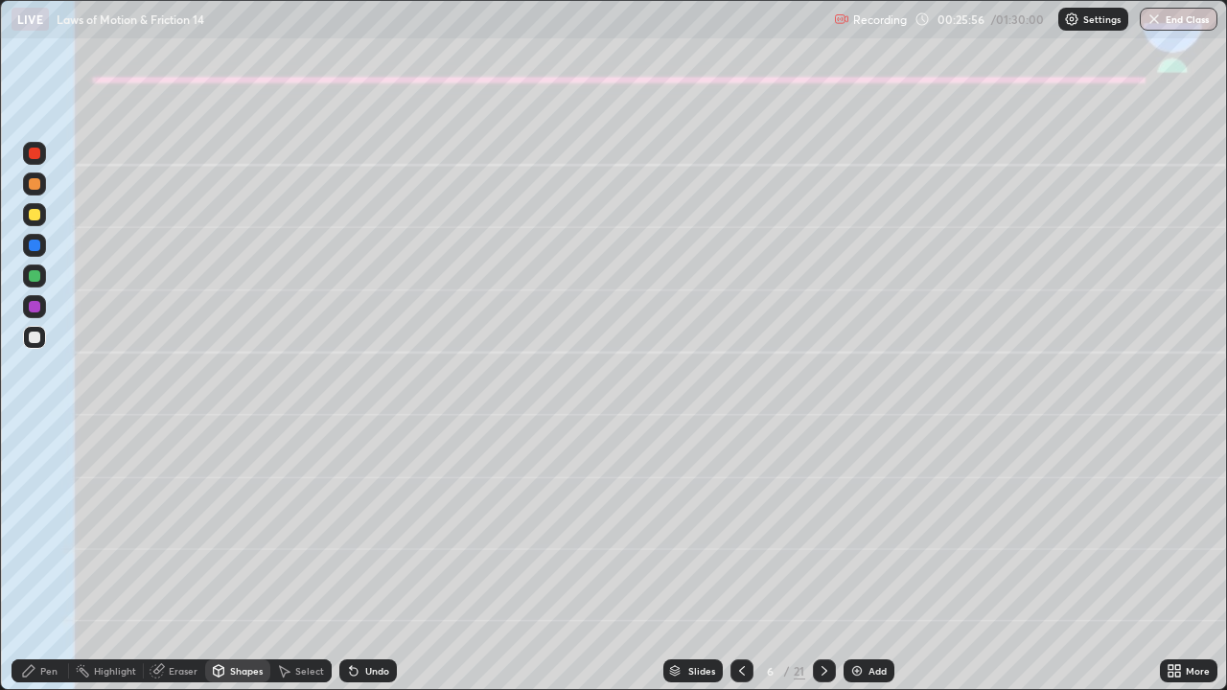
click at [43, 560] on div "Pen" at bounding box center [48, 671] width 17 height 10
click at [35, 249] on div at bounding box center [35, 246] width 12 height 12
click at [388, 560] on div "Undo" at bounding box center [368, 670] width 58 height 23
click at [36, 276] on div at bounding box center [35, 276] width 12 height 12
click at [303, 560] on div "Select" at bounding box center [309, 671] width 29 height 10
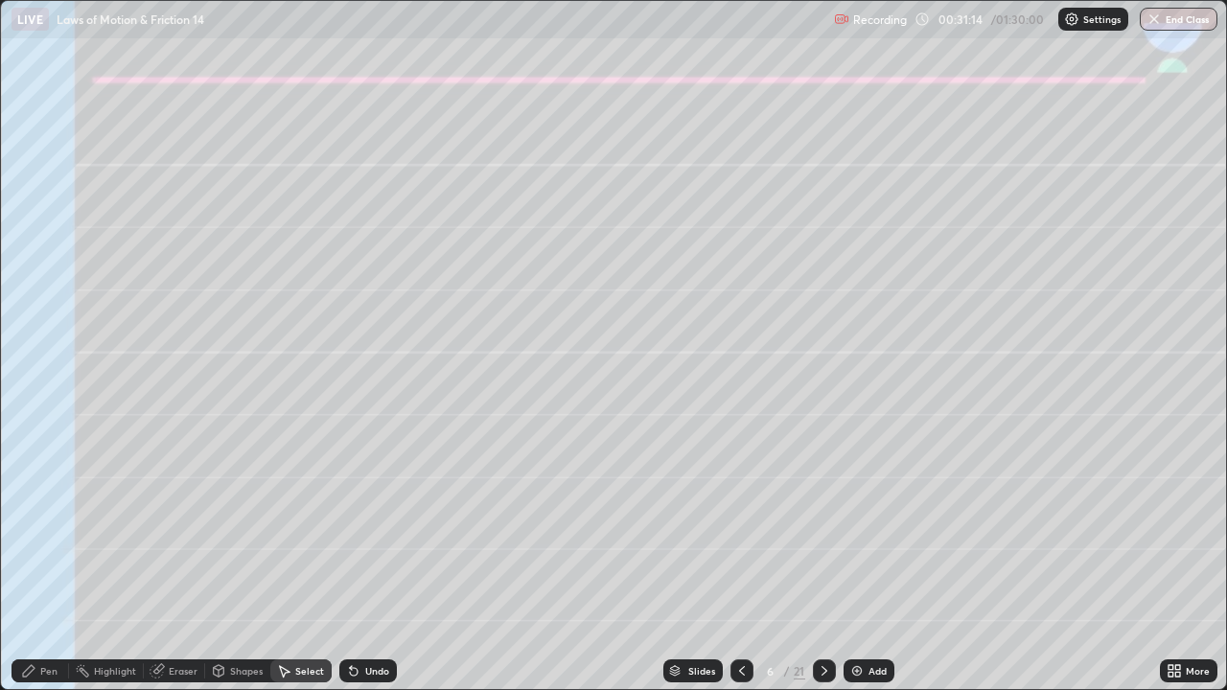
click at [46, 560] on div "Pen" at bounding box center [48, 671] width 17 height 10
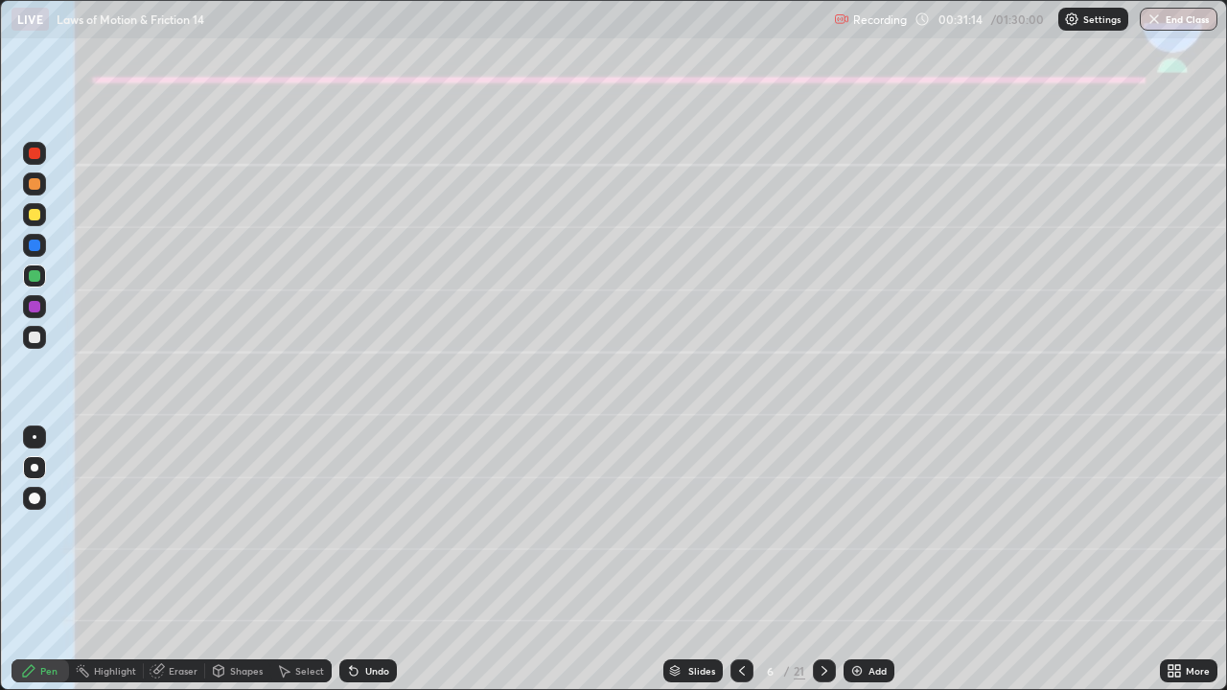
click at [35, 211] on div at bounding box center [35, 215] width 12 height 12
click at [353, 560] on icon at bounding box center [354, 672] width 8 height 8
click at [292, 560] on div "Select" at bounding box center [300, 670] width 61 height 23
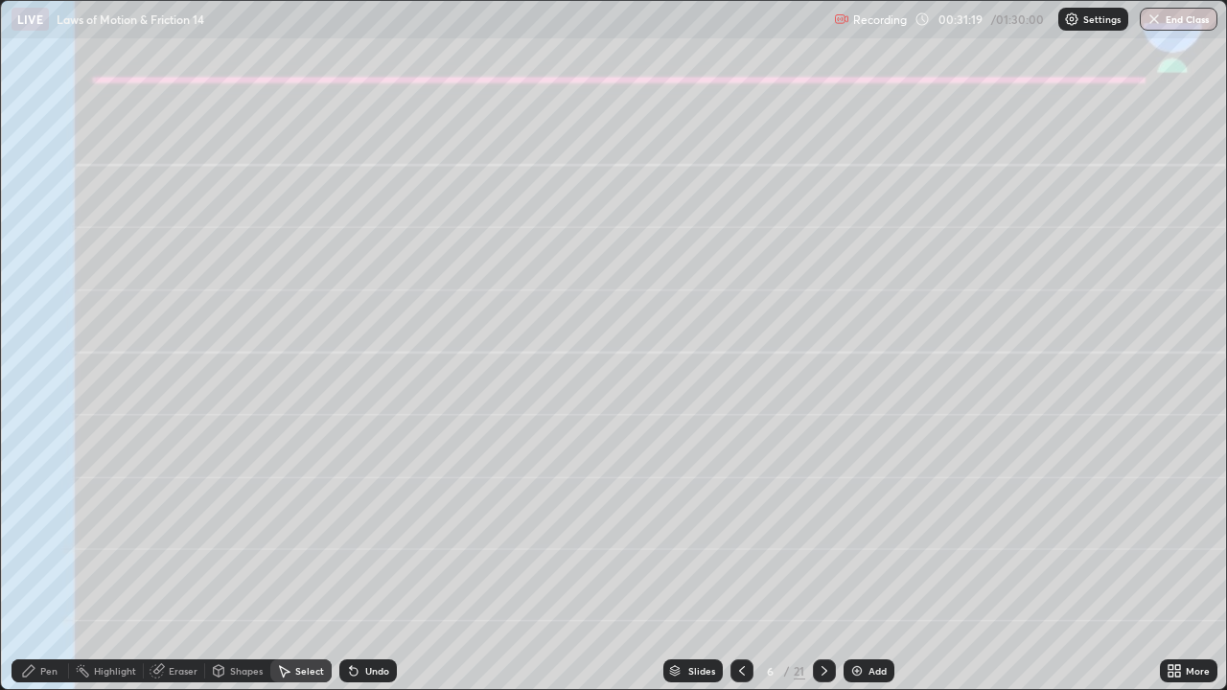
click at [289, 560] on icon at bounding box center [283, 670] width 15 height 15
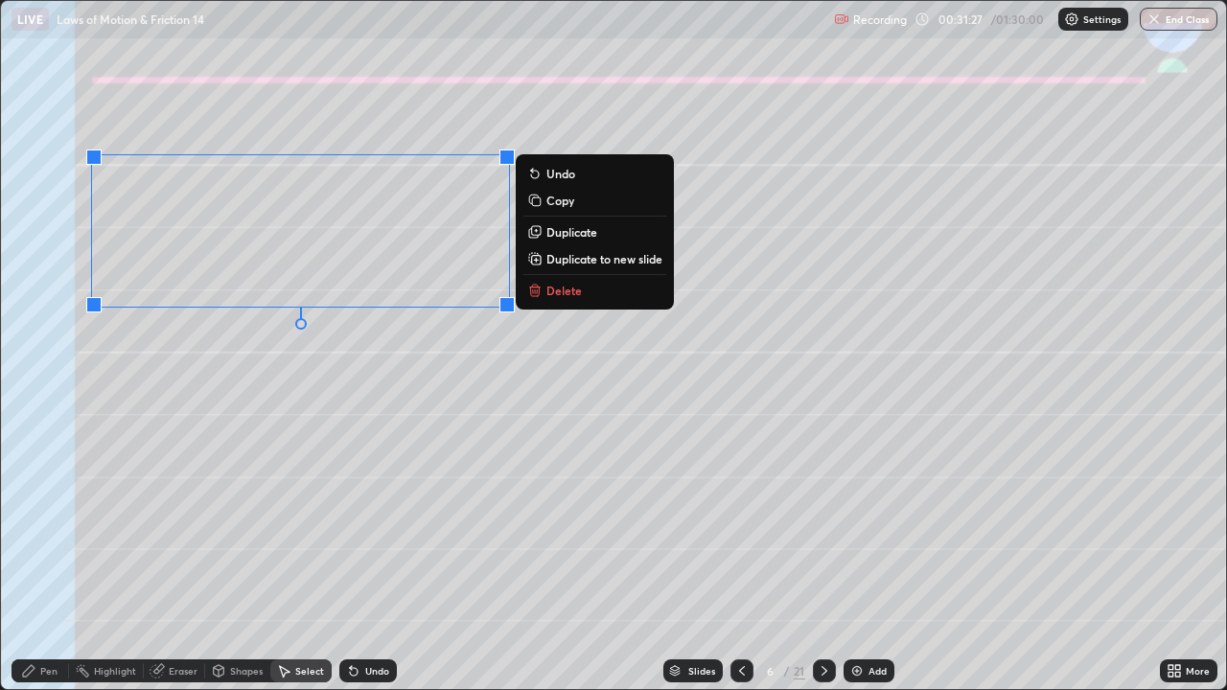
click at [570, 206] on p "Copy" at bounding box center [560, 200] width 28 height 15
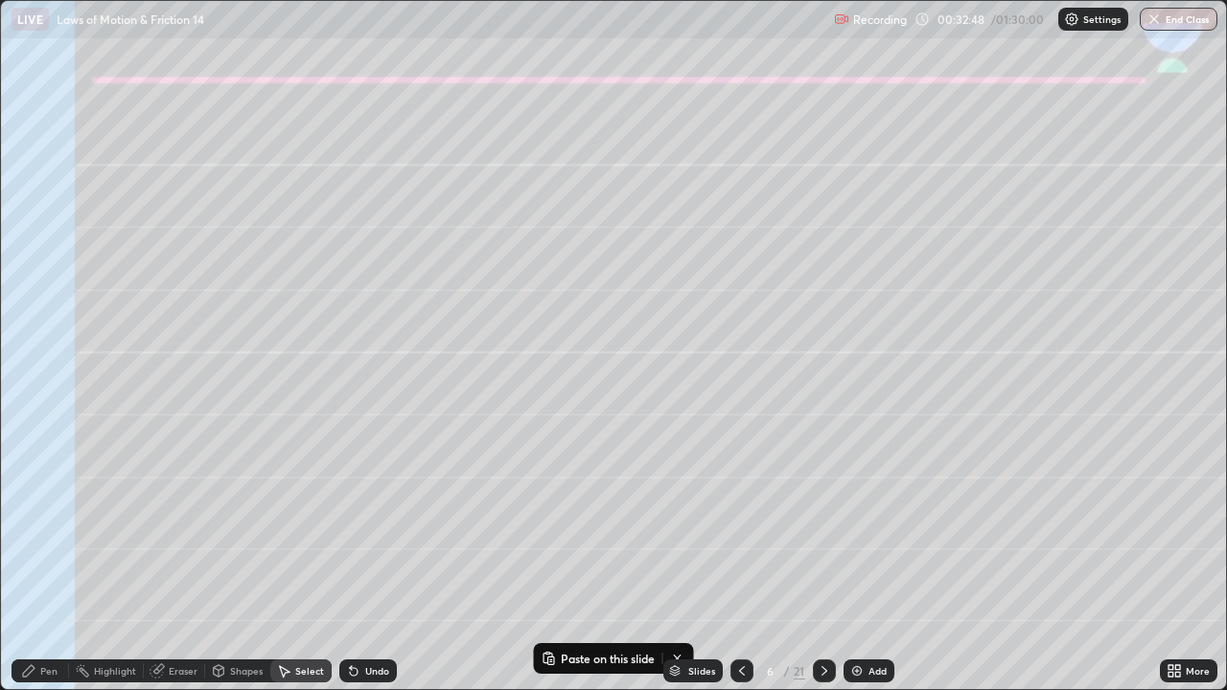
click at [819, 560] on icon at bounding box center [824, 670] width 15 height 15
click at [265, 200] on p "Paste here" at bounding box center [263, 199] width 57 height 15
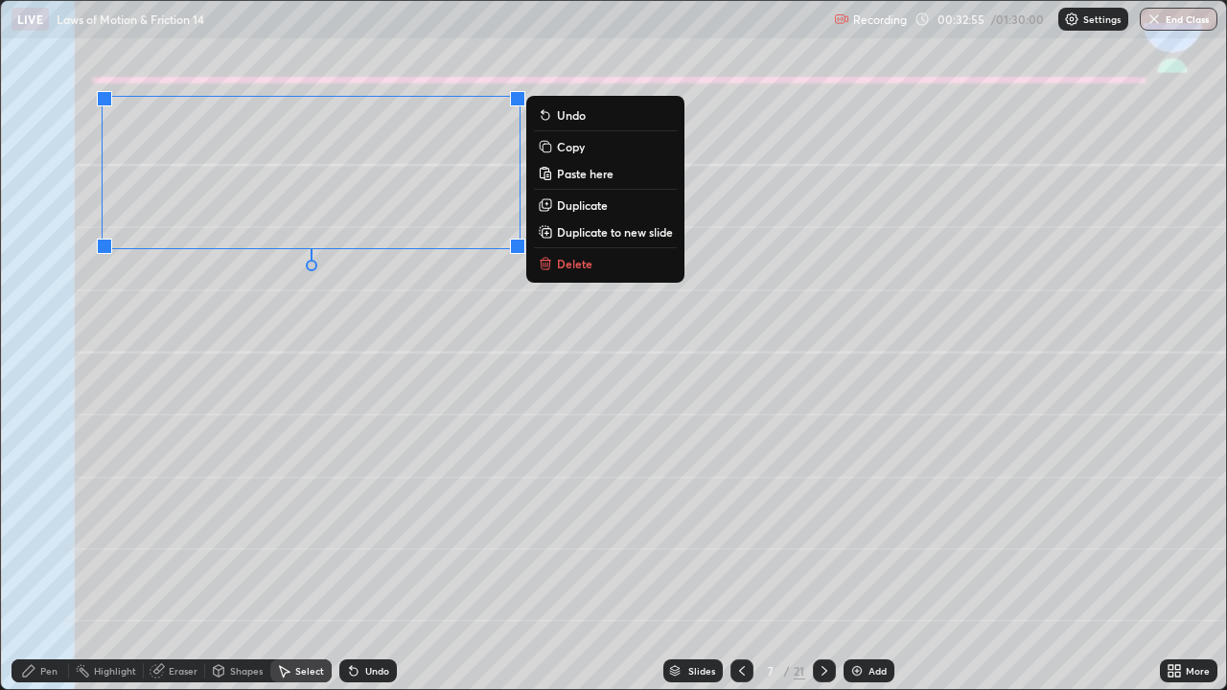
click at [282, 417] on div "0 ° Undo Copy Paste here Duplicate Duplicate to new slide Delete" at bounding box center [613, 345] width 1225 height 688
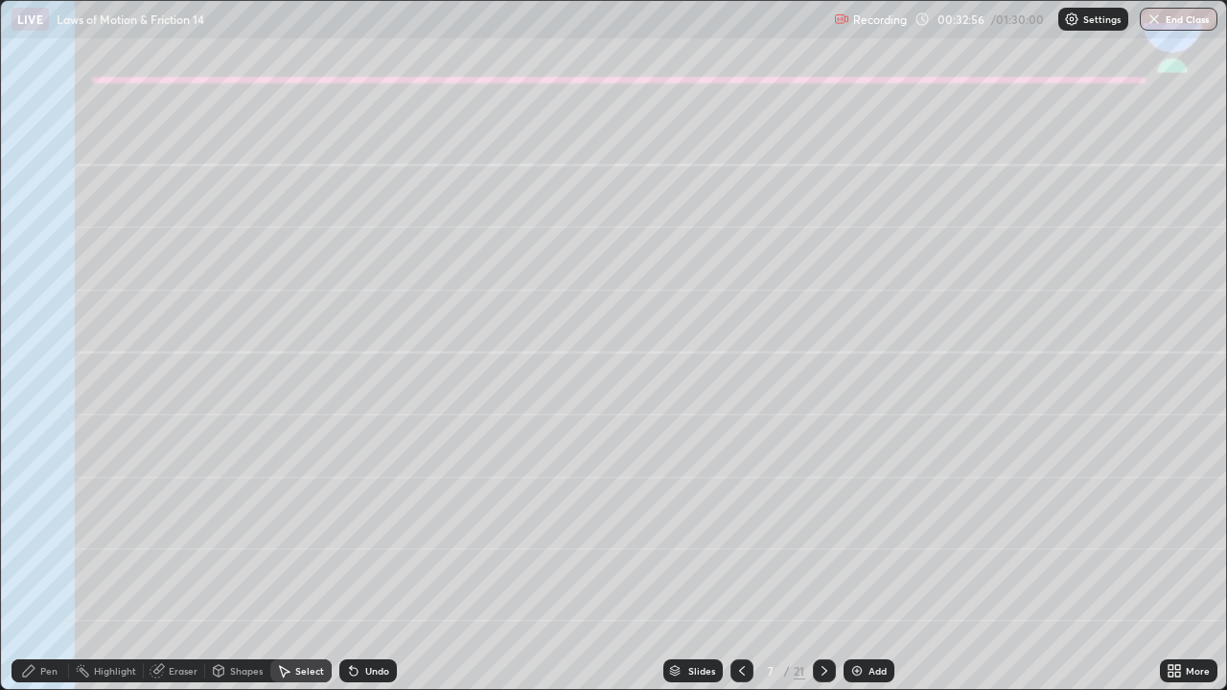
click at [35, 560] on icon at bounding box center [28, 670] width 15 height 15
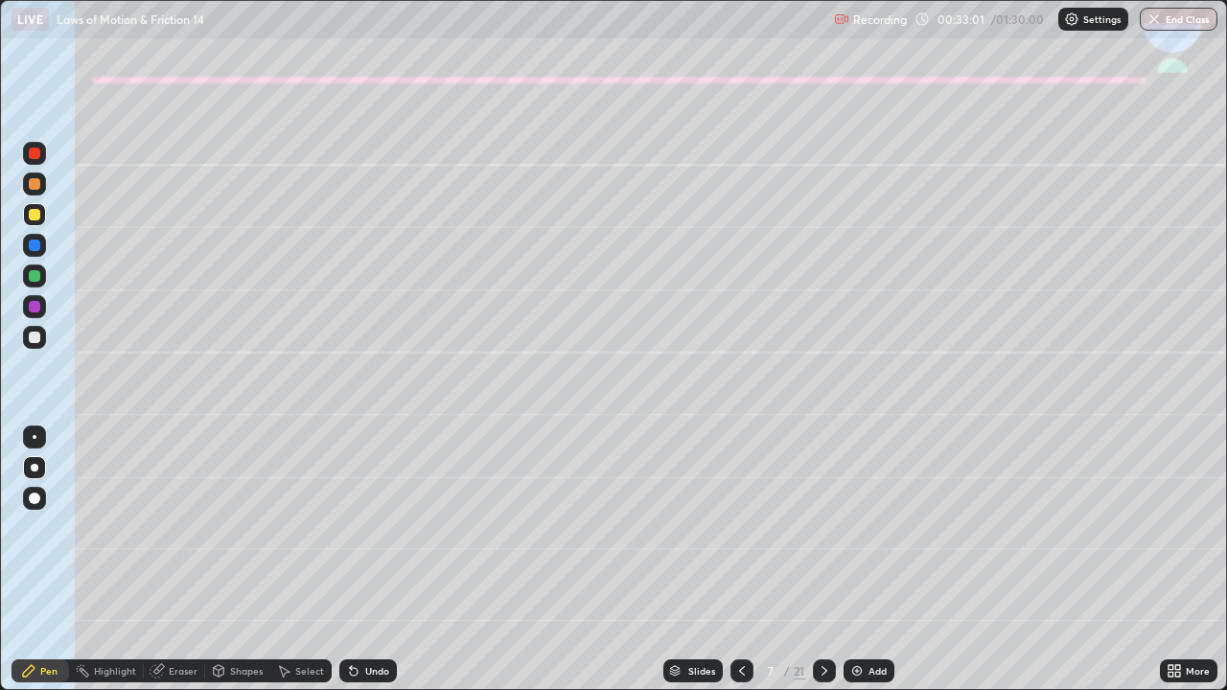
click at [172, 560] on div "Eraser" at bounding box center [183, 671] width 29 height 10
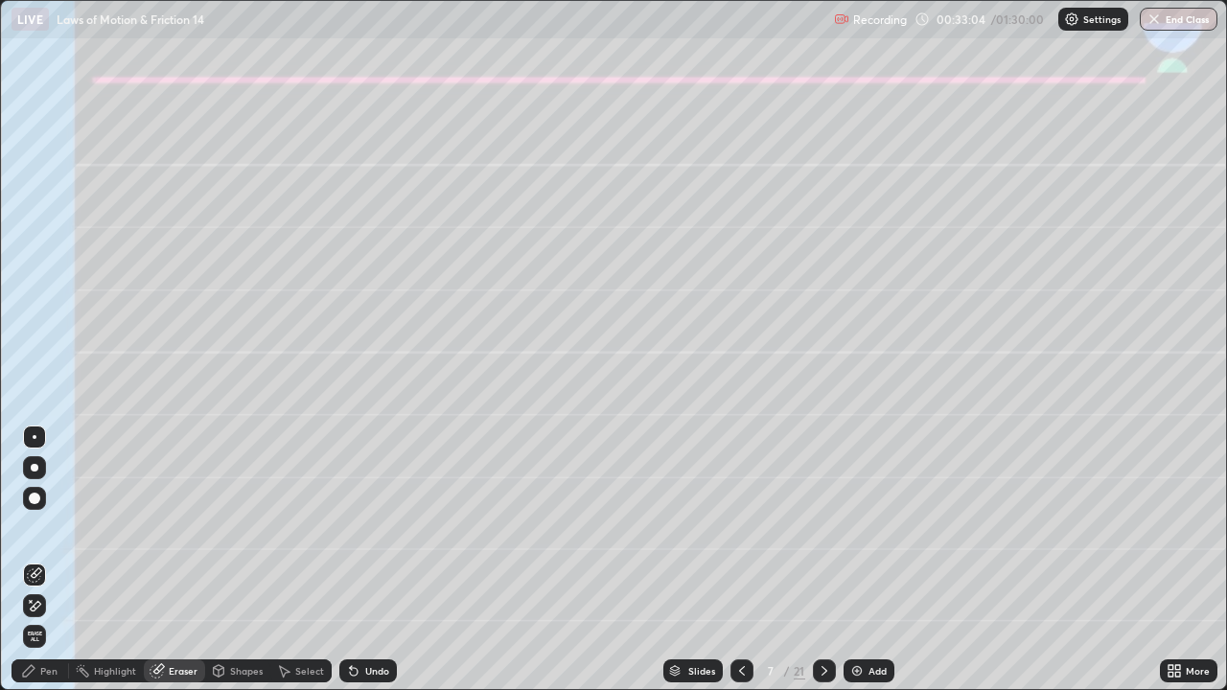
click at [45, 560] on div "Pen" at bounding box center [48, 671] width 17 height 10
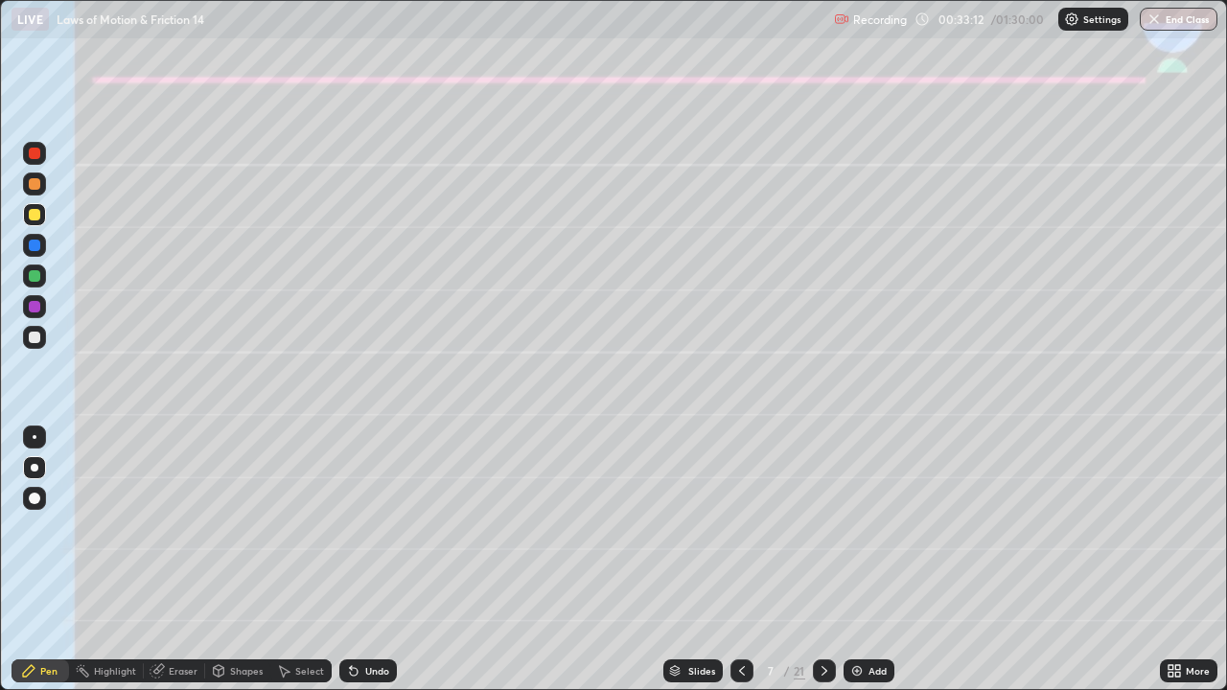
click at [36, 336] on div at bounding box center [35, 338] width 12 height 12
click at [245, 560] on div "Shapes" at bounding box center [246, 671] width 33 height 10
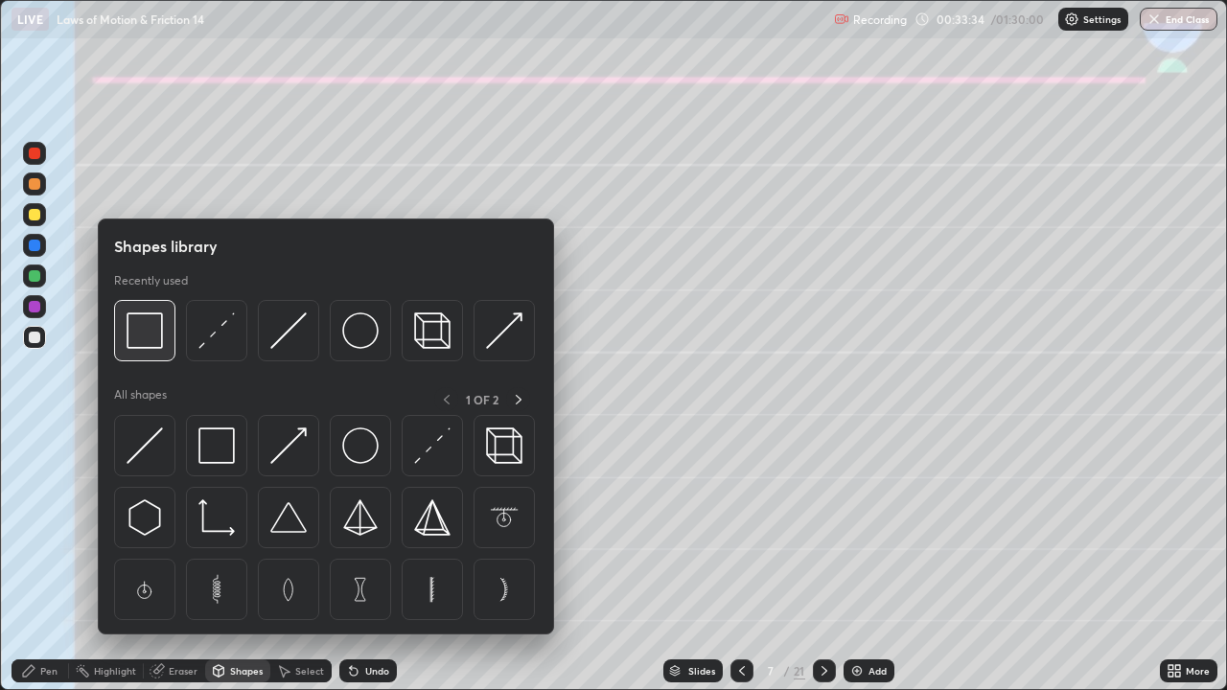
click at [156, 339] on img at bounding box center [145, 330] width 36 height 36
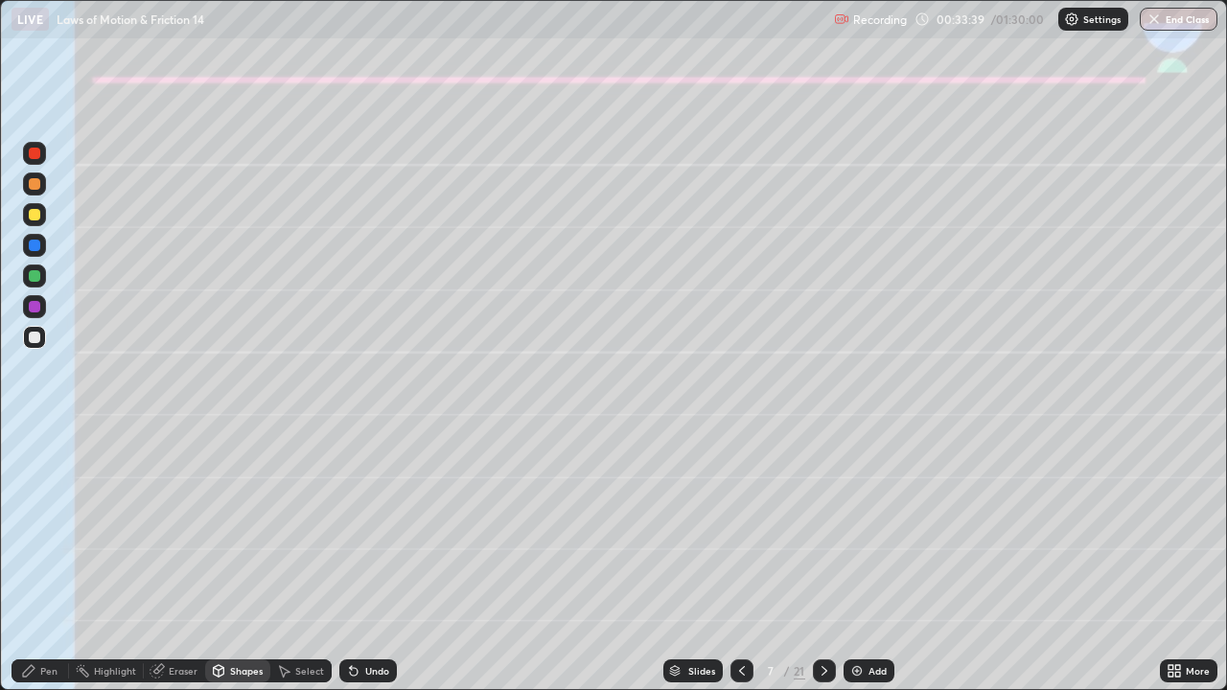
click at [48, 560] on div "Pen" at bounding box center [48, 671] width 17 height 10
click at [35, 277] on div at bounding box center [35, 276] width 12 height 12
click at [29, 188] on div at bounding box center [34, 184] width 23 height 23
click at [368, 560] on div "Undo" at bounding box center [377, 671] width 24 height 10
click at [365, 560] on div "Undo" at bounding box center [377, 671] width 24 height 10
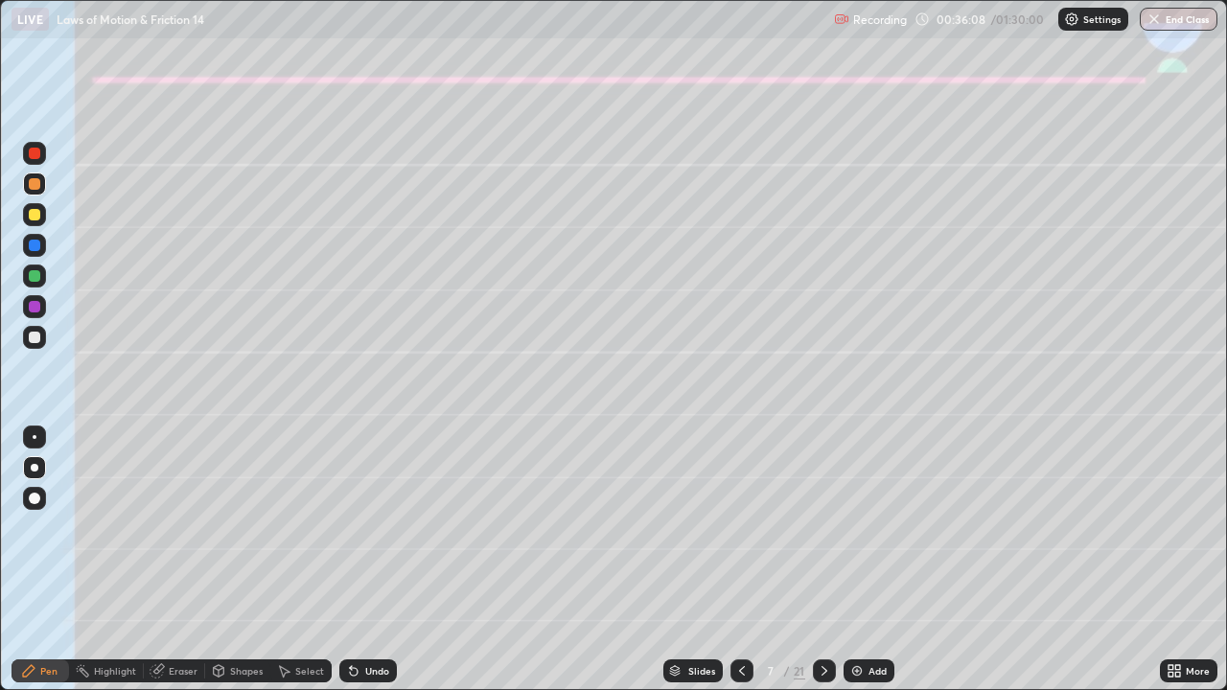
click at [365, 560] on div "Undo" at bounding box center [377, 671] width 24 height 10
click at [180, 560] on div "Eraser" at bounding box center [183, 671] width 29 height 10
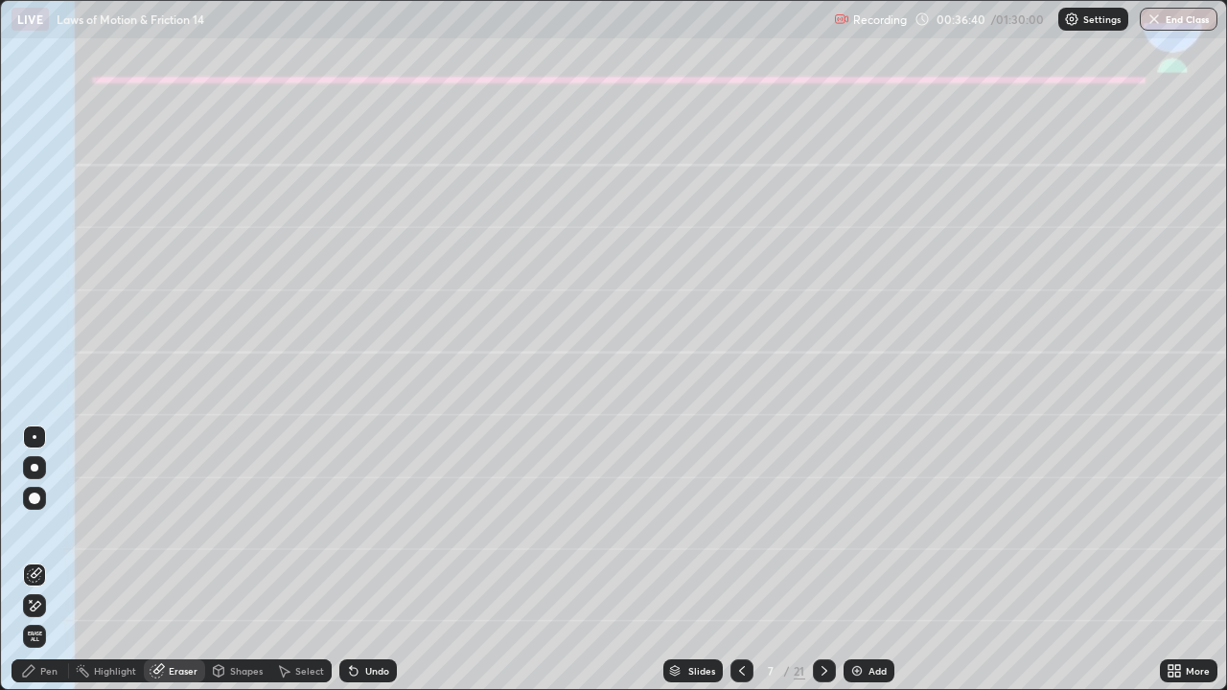
click at [54, 560] on div "Pen" at bounding box center [48, 671] width 17 height 10
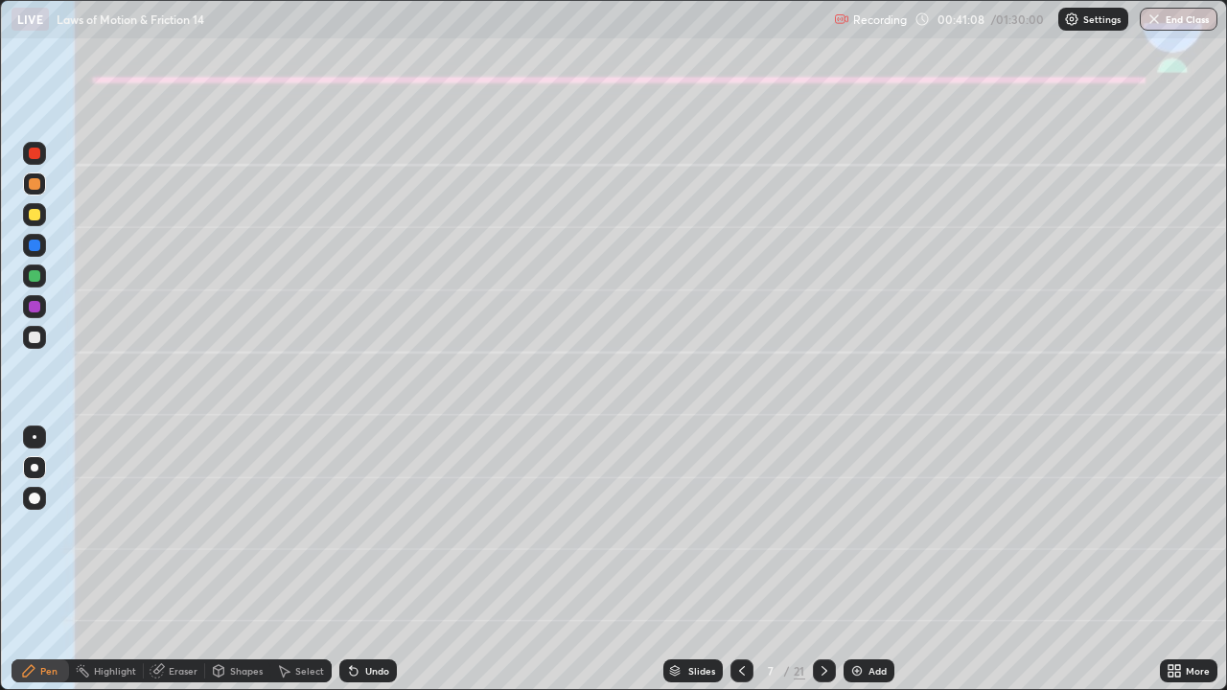
click at [817, 560] on icon at bounding box center [824, 670] width 15 height 15
click at [243, 560] on div "Shapes" at bounding box center [246, 671] width 33 height 10
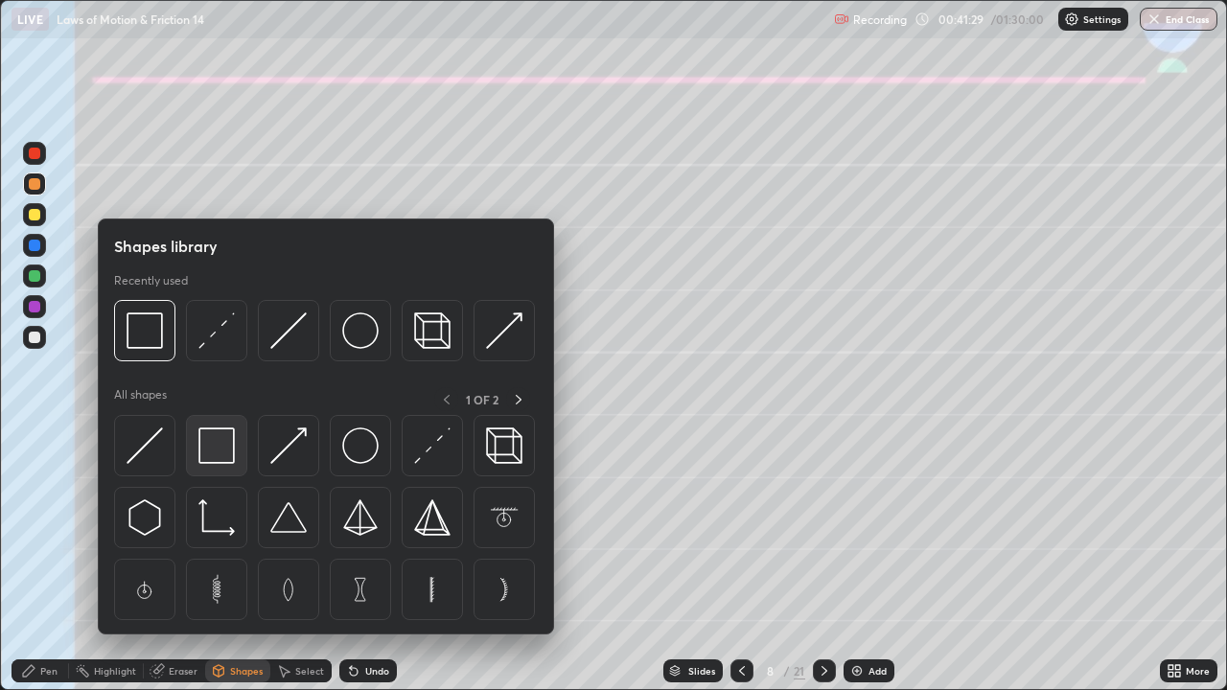
click at [223, 450] on img at bounding box center [216, 445] width 36 height 36
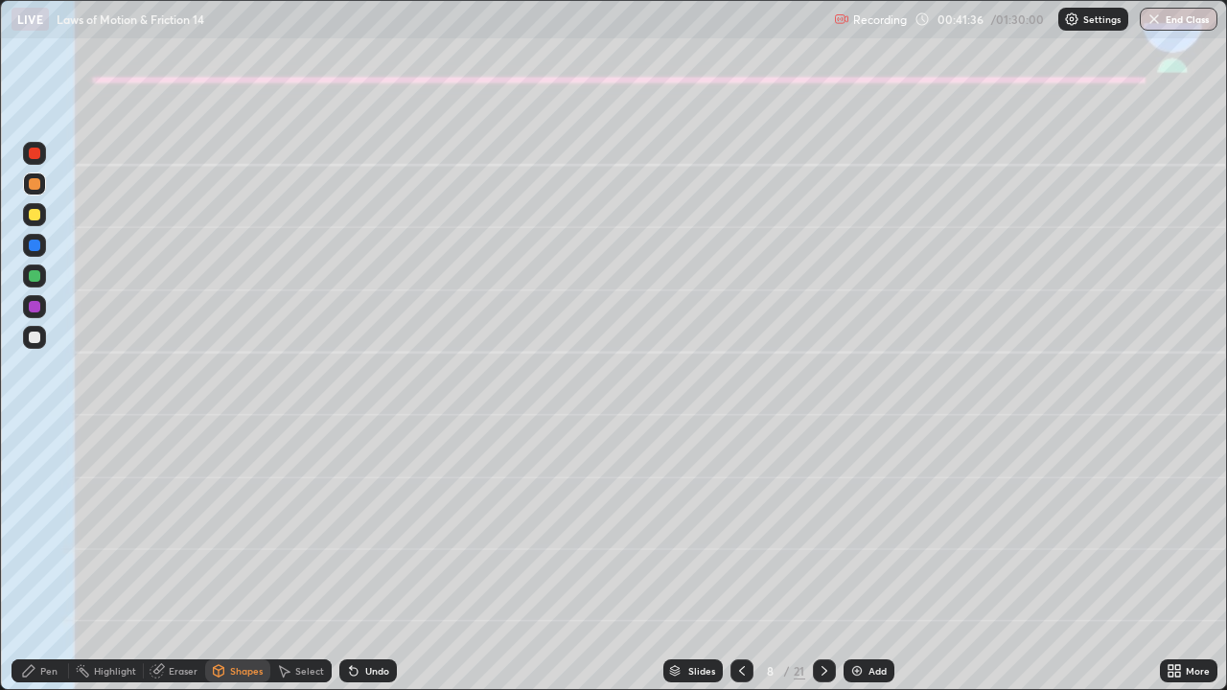
click at [42, 560] on div "Pen" at bounding box center [41, 670] width 58 height 23
click at [29, 333] on div at bounding box center [34, 337] width 23 height 23
click at [350, 560] on icon at bounding box center [351, 667] width 2 height 2
click at [367, 560] on div "Undo" at bounding box center [377, 671] width 24 height 10
click at [364, 560] on div "Undo" at bounding box center [368, 670] width 58 height 23
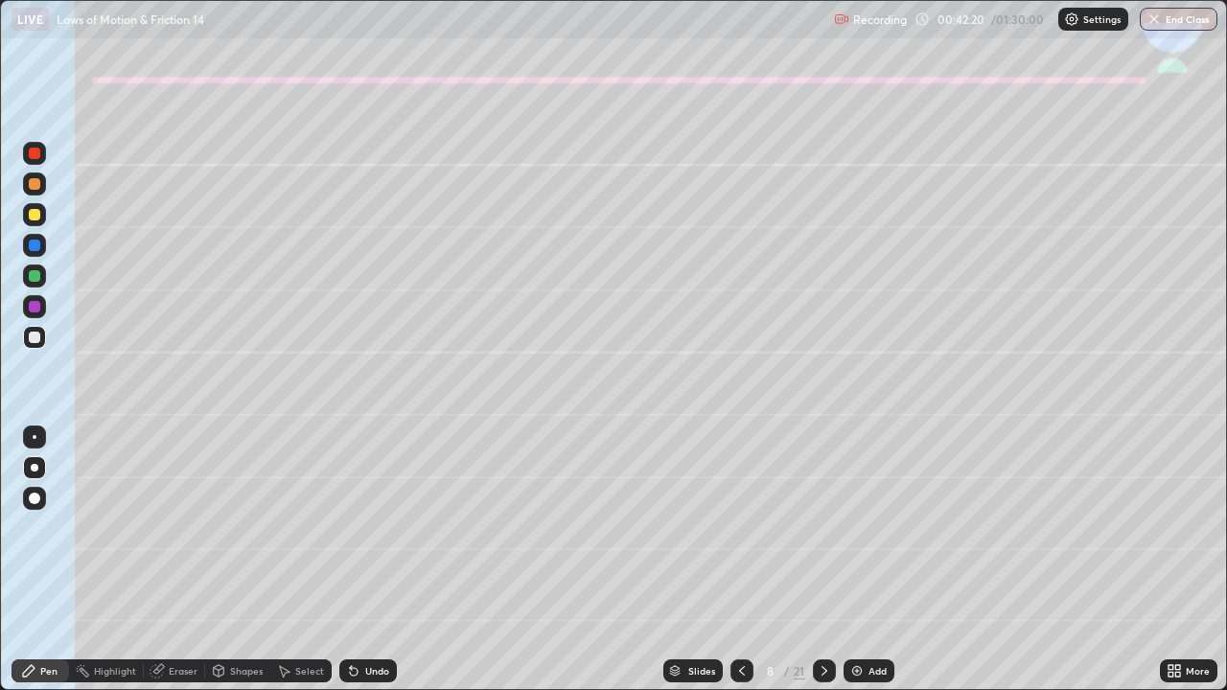
click at [365, 560] on div "Undo" at bounding box center [377, 671] width 24 height 10
click at [359, 560] on div "Undo" at bounding box center [368, 670] width 58 height 23
click at [371, 560] on div "Undo" at bounding box center [368, 670] width 58 height 23
click at [369, 560] on div "Undo" at bounding box center [377, 671] width 24 height 10
click at [365, 560] on div "Undo" at bounding box center [377, 671] width 24 height 10
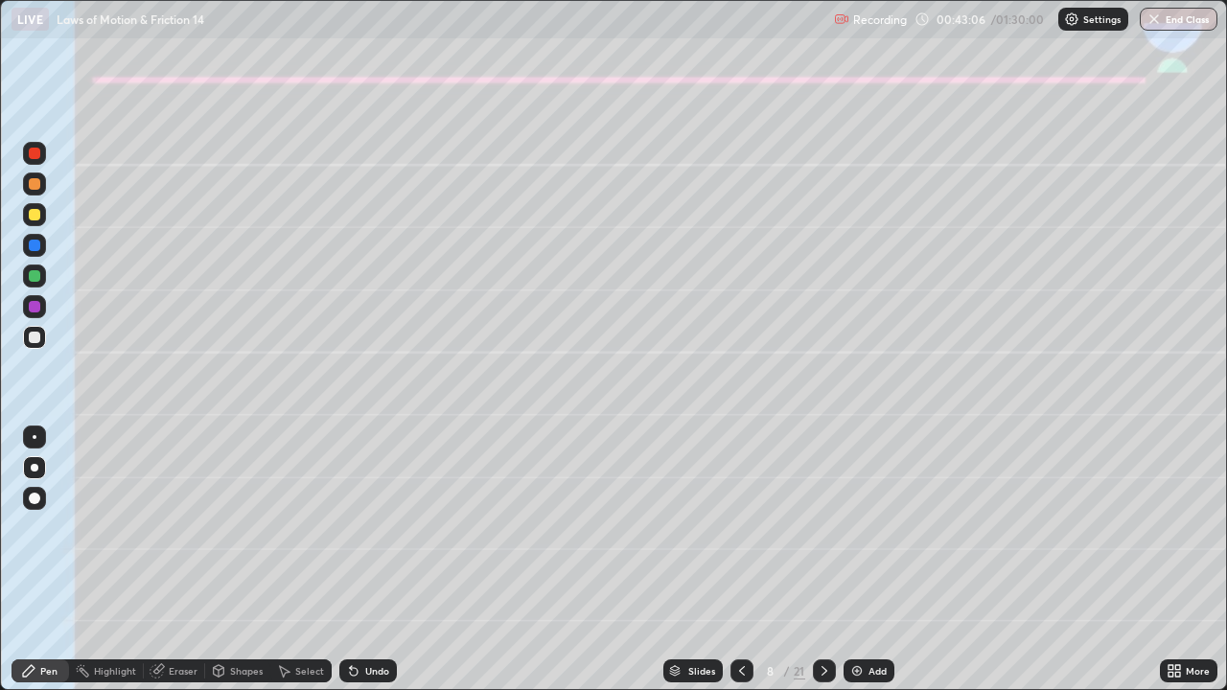
click at [29, 277] on div at bounding box center [35, 276] width 12 height 12
click at [39, 306] on div at bounding box center [35, 307] width 12 height 12
click at [371, 560] on div "Undo" at bounding box center [377, 671] width 24 height 10
click at [359, 560] on div "Undo" at bounding box center [368, 670] width 58 height 23
click at [354, 560] on icon at bounding box center [353, 670] width 15 height 15
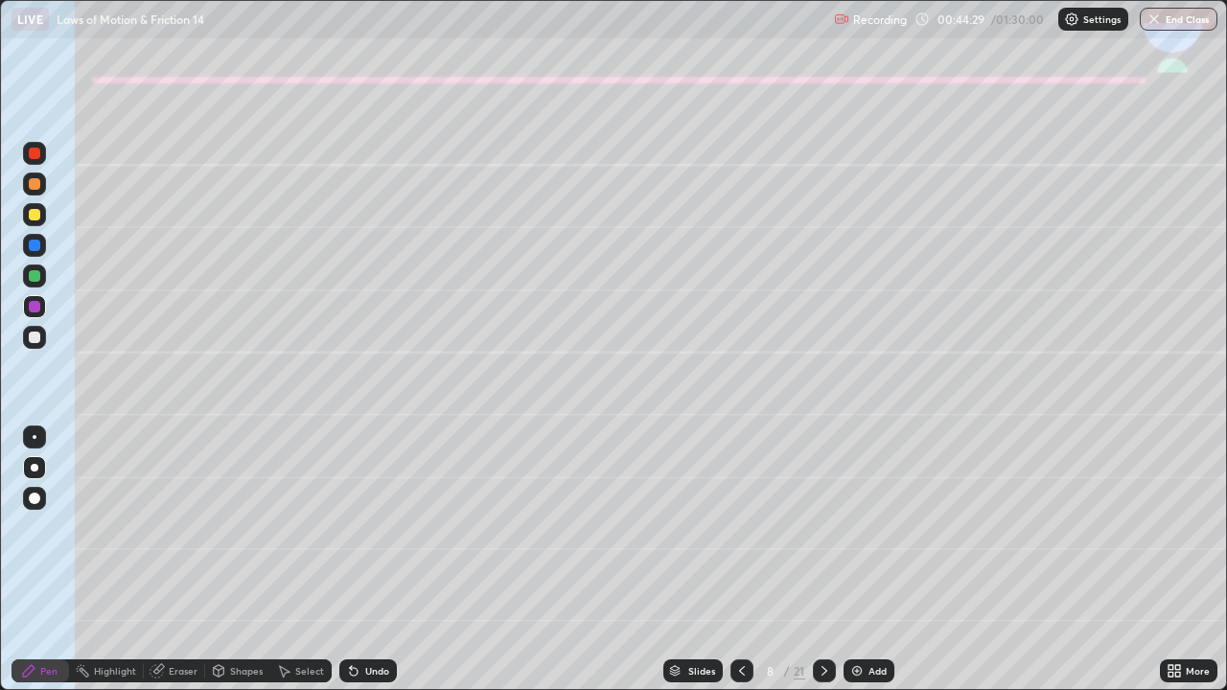
click at [359, 560] on div "Undo" at bounding box center [368, 670] width 58 height 23
click at [1186, 17] on button "End Class" at bounding box center [1178, 19] width 78 height 23
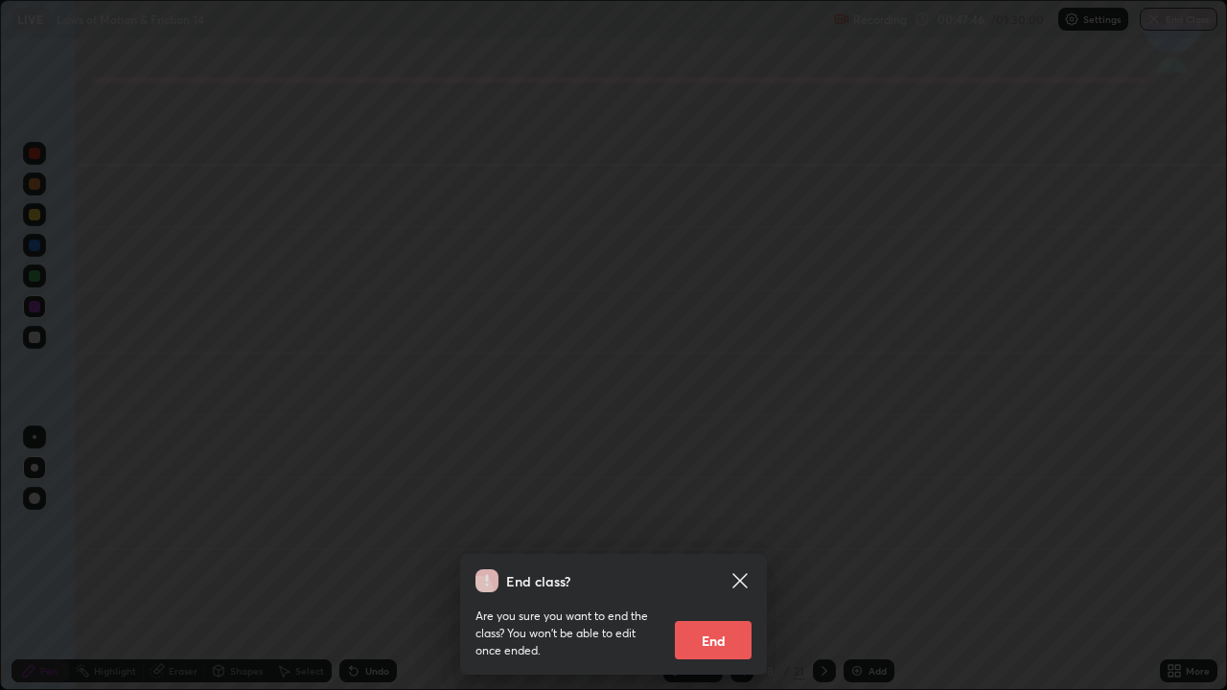
click at [744, 560] on icon at bounding box center [739, 580] width 14 height 14
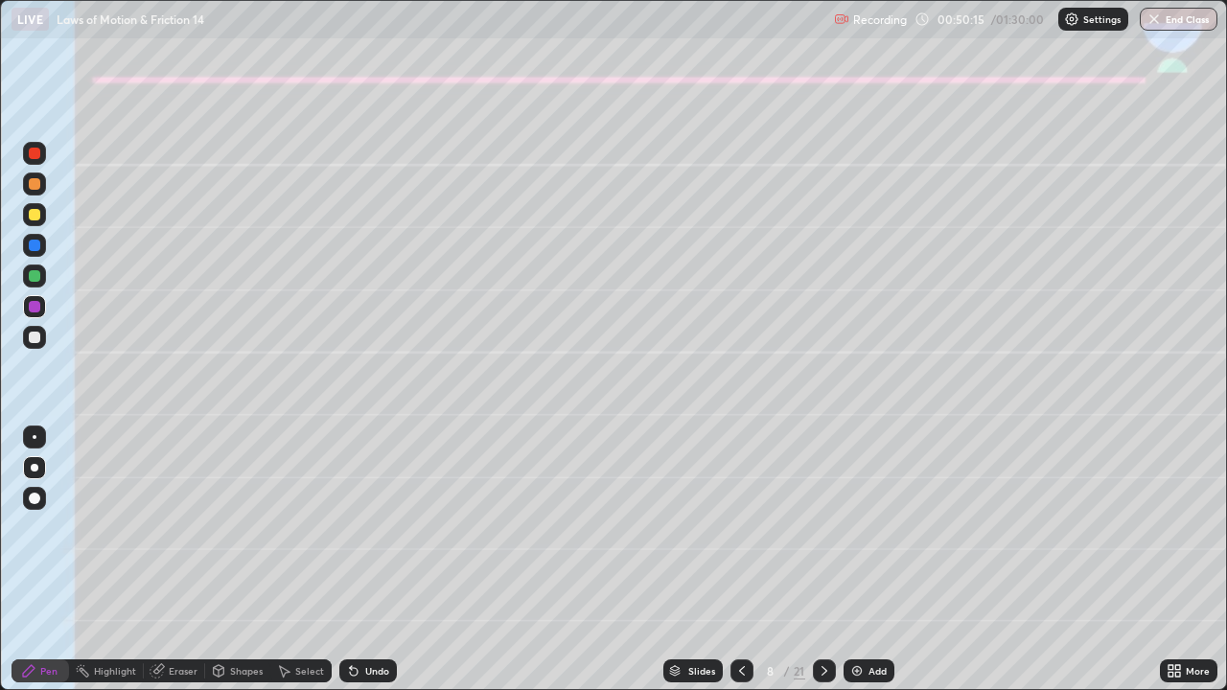
click at [1174, 20] on button "End Class" at bounding box center [1178, 19] width 78 height 23
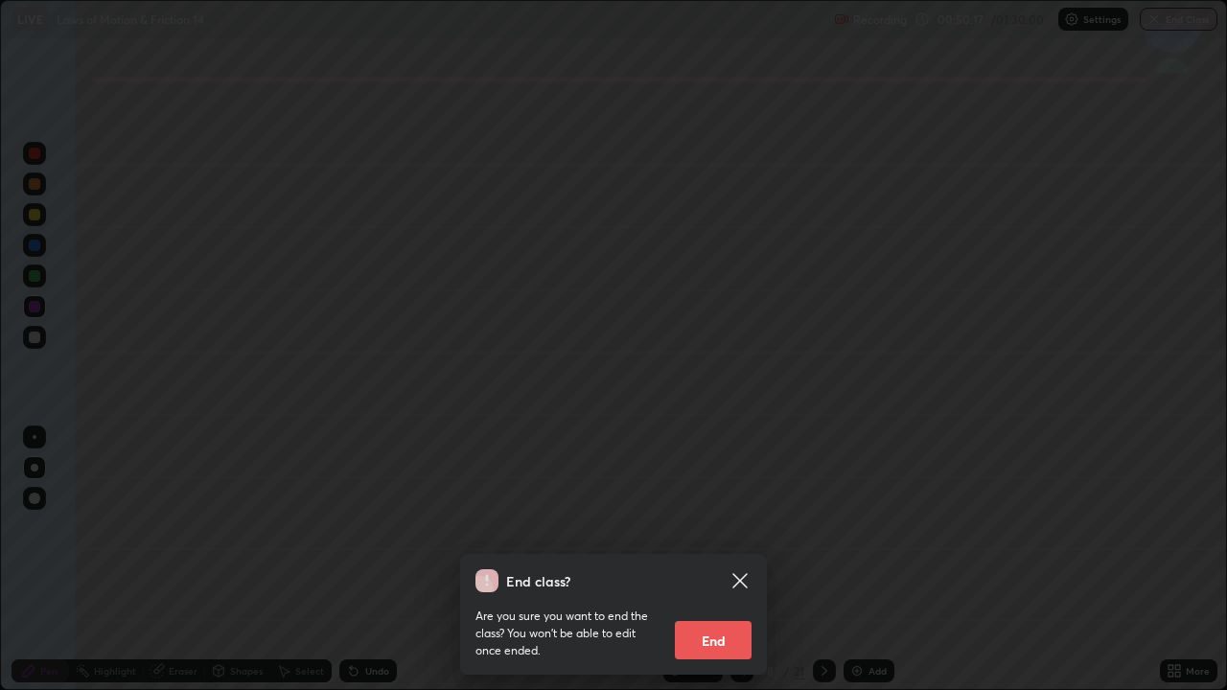
click at [738, 560] on button "End" at bounding box center [713, 640] width 77 height 38
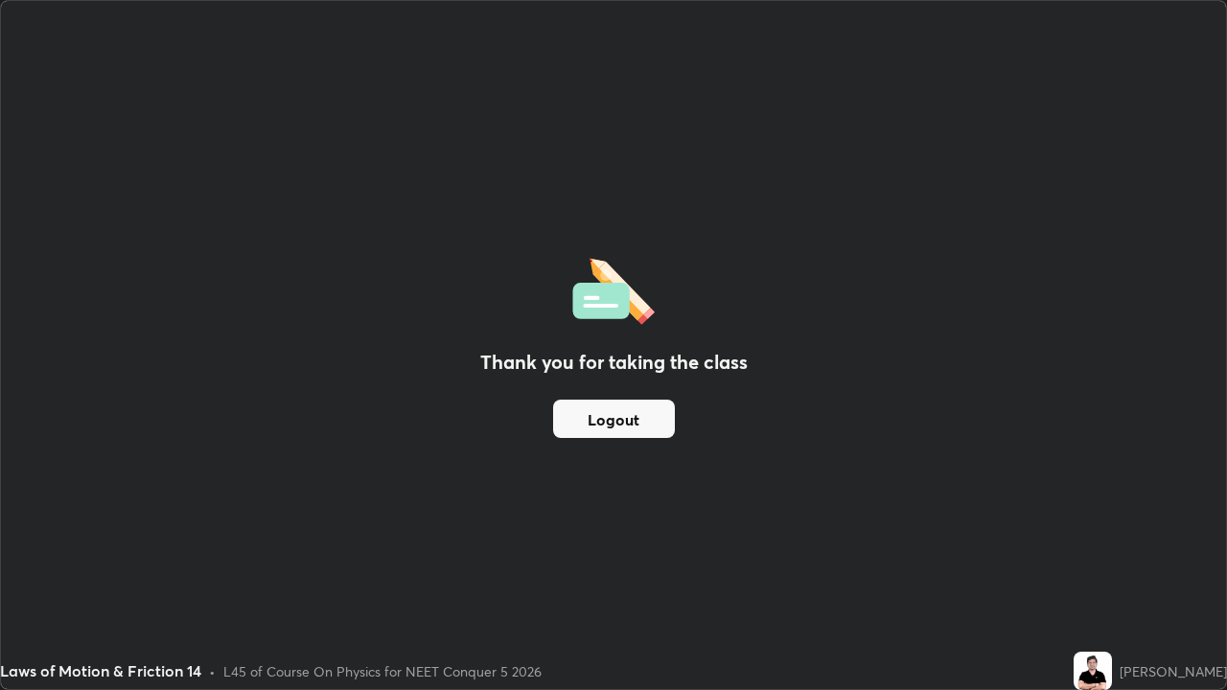
click at [590, 417] on button "Logout" at bounding box center [614, 419] width 122 height 38
